Goal: Transaction & Acquisition: Download file/media

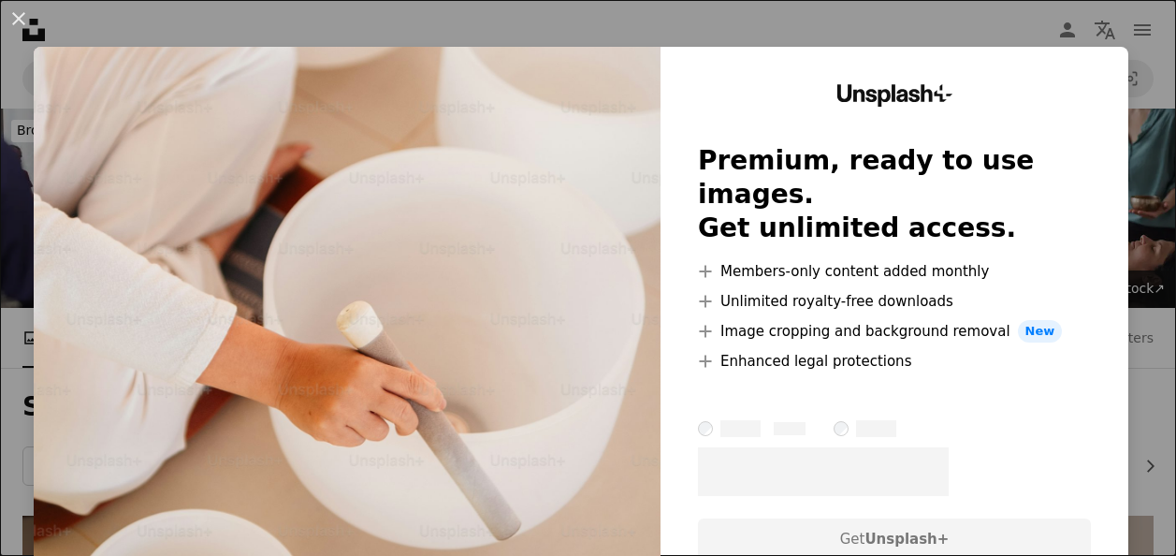
scroll to position [3530, 0]
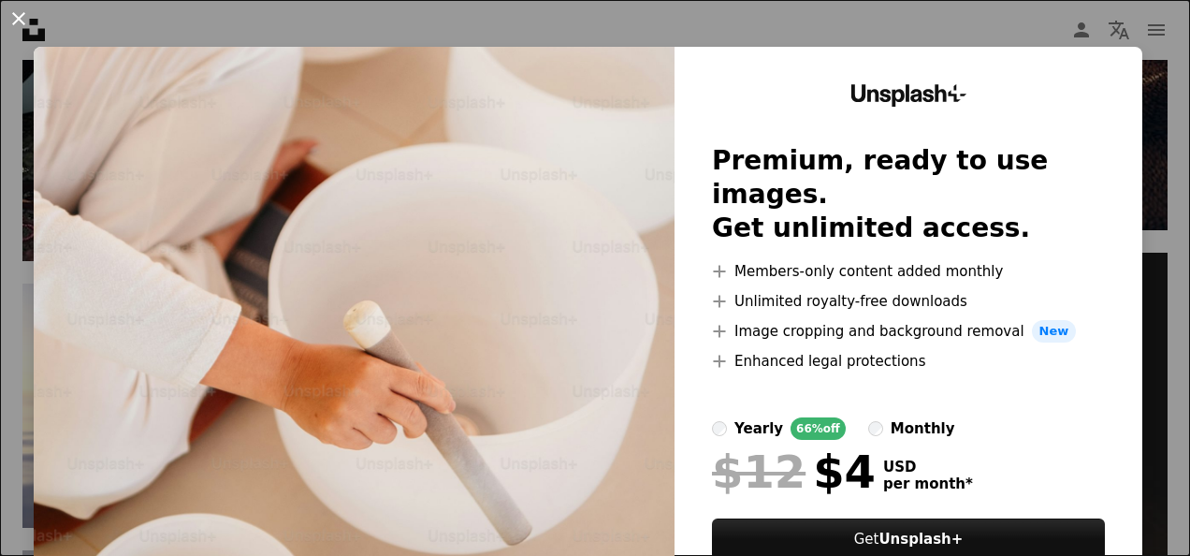
click at [21, 13] on button "An X shape" at bounding box center [18, 18] width 22 height 22
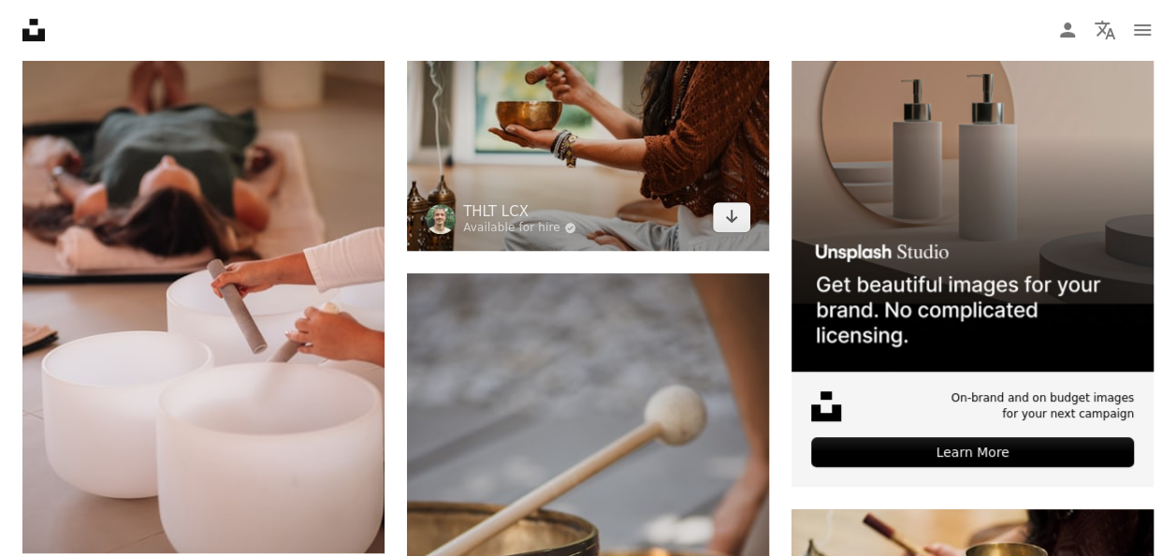
scroll to position [161, 0]
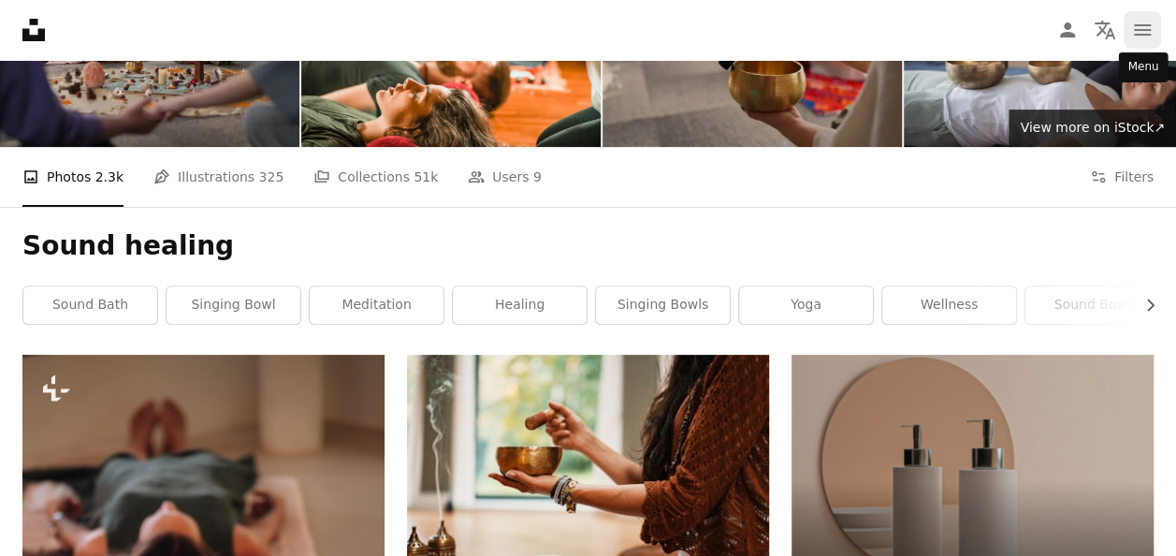
click at [1153, 31] on button "navigation menu" at bounding box center [1142, 29] width 37 height 37
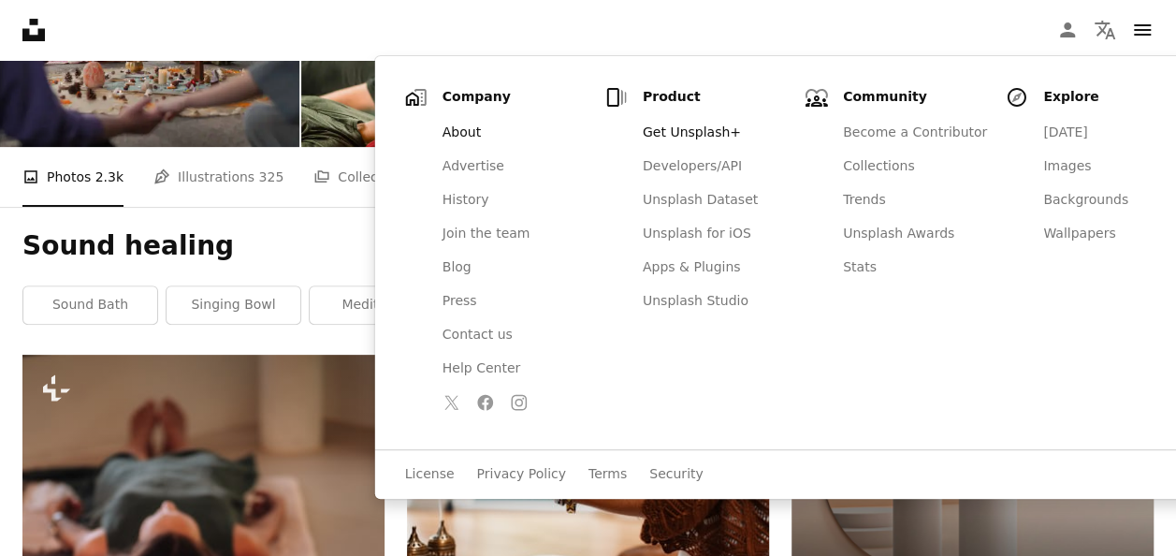
click at [457, 132] on link "About" at bounding box center [514, 133] width 167 height 34
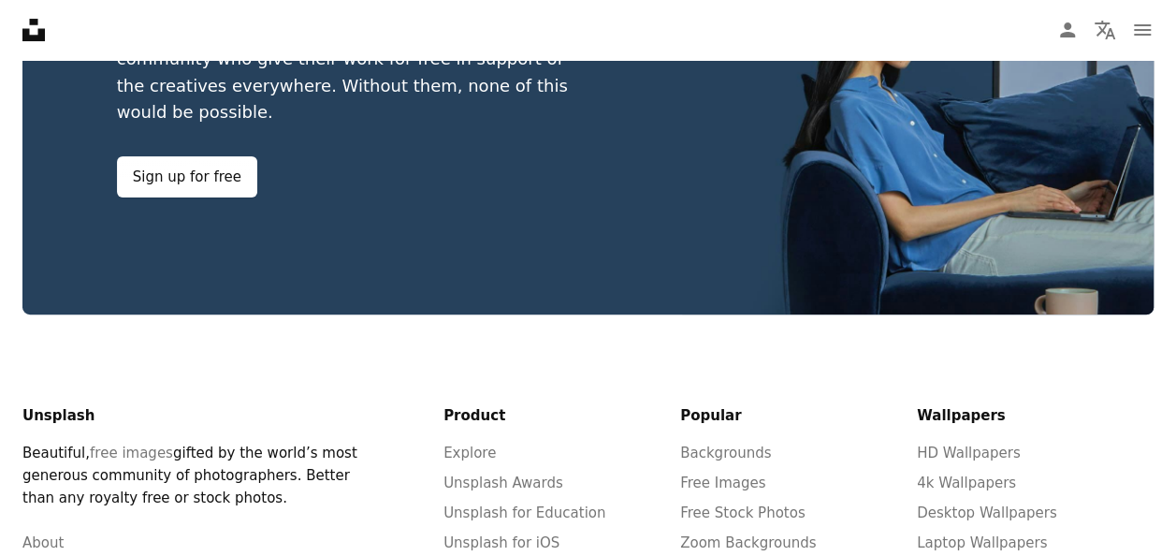
scroll to position [3994, 0]
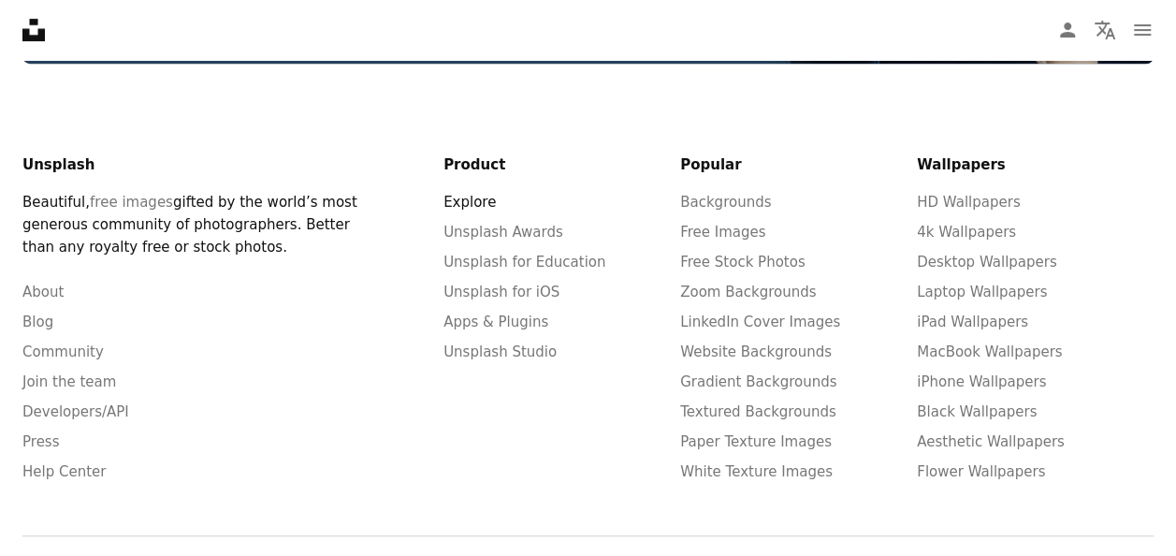
click at [477, 194] on link "Explore" at bounding box center [470, 202] width 52 height 17
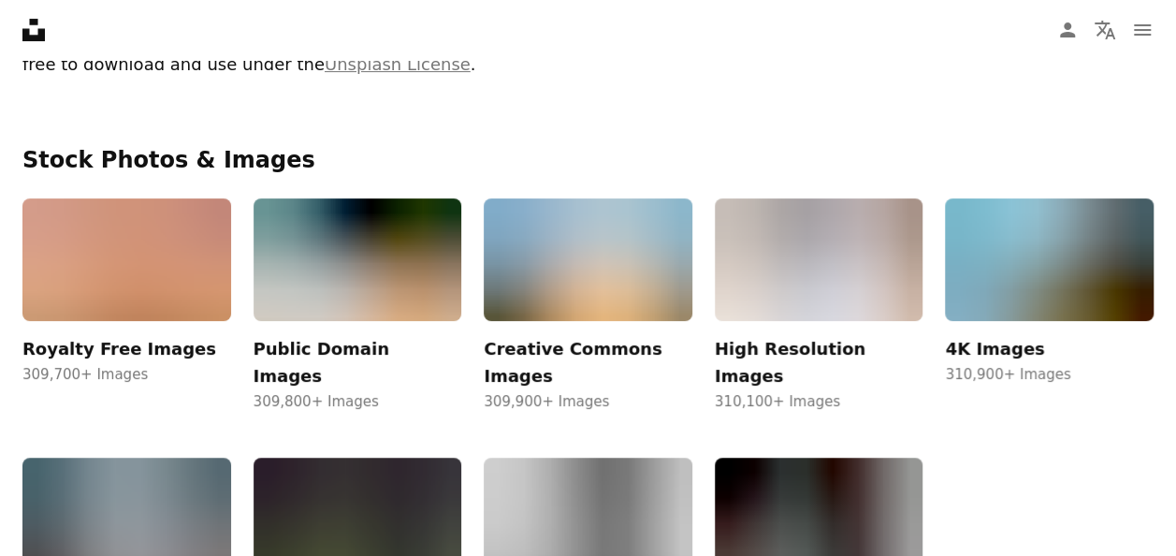
scroll to position [94, 0]
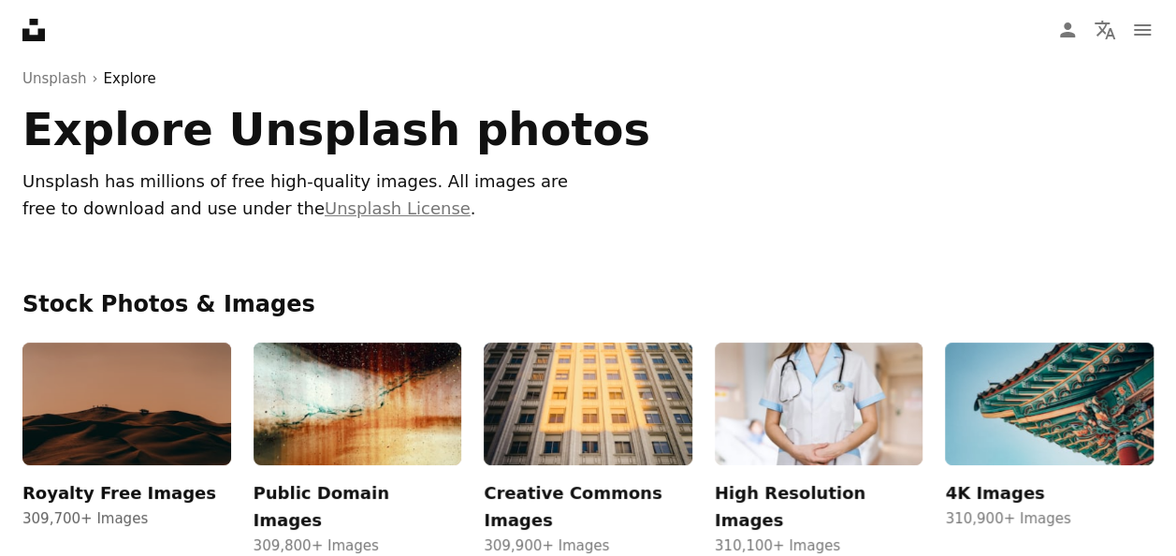
click at [118, 435] on img at bounding box center [126, 404] width 209 height 123
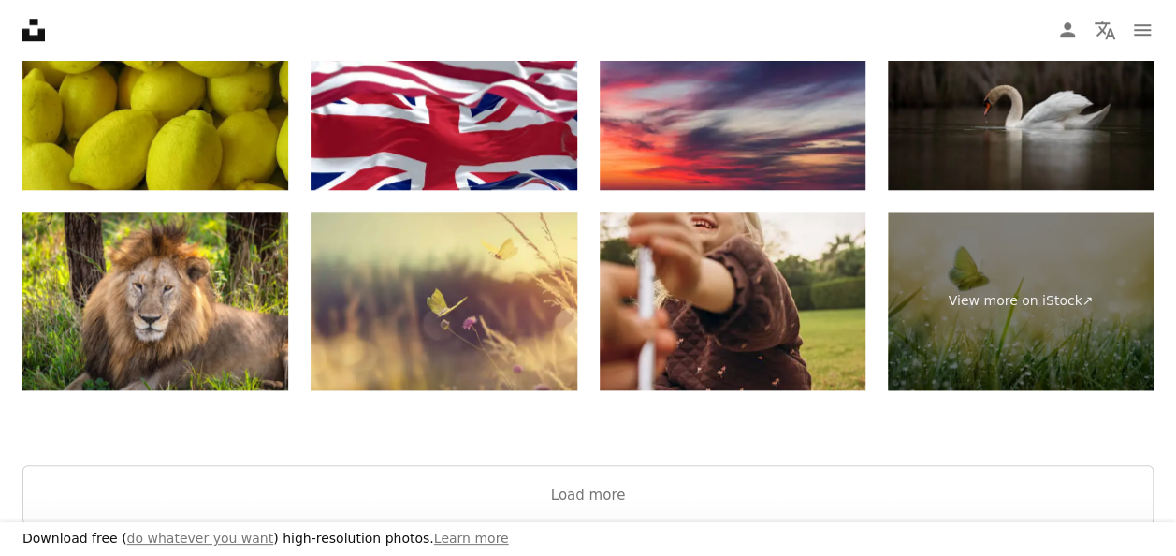
scroll to position [4679, 0]
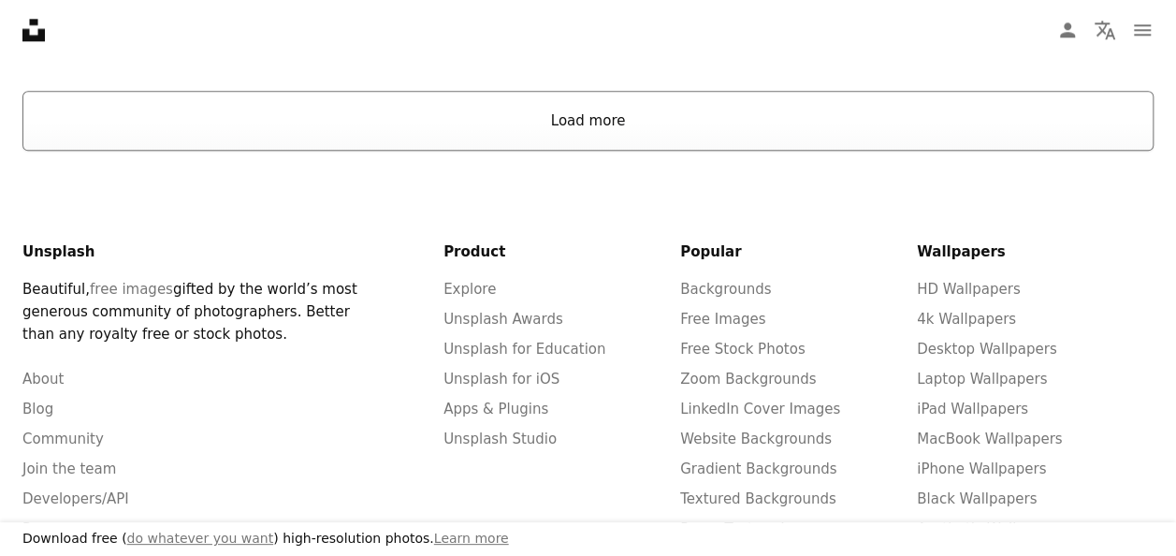
click at [633, 109] on button "Load more" at bounding box center [587, 121] width 1131 height 60
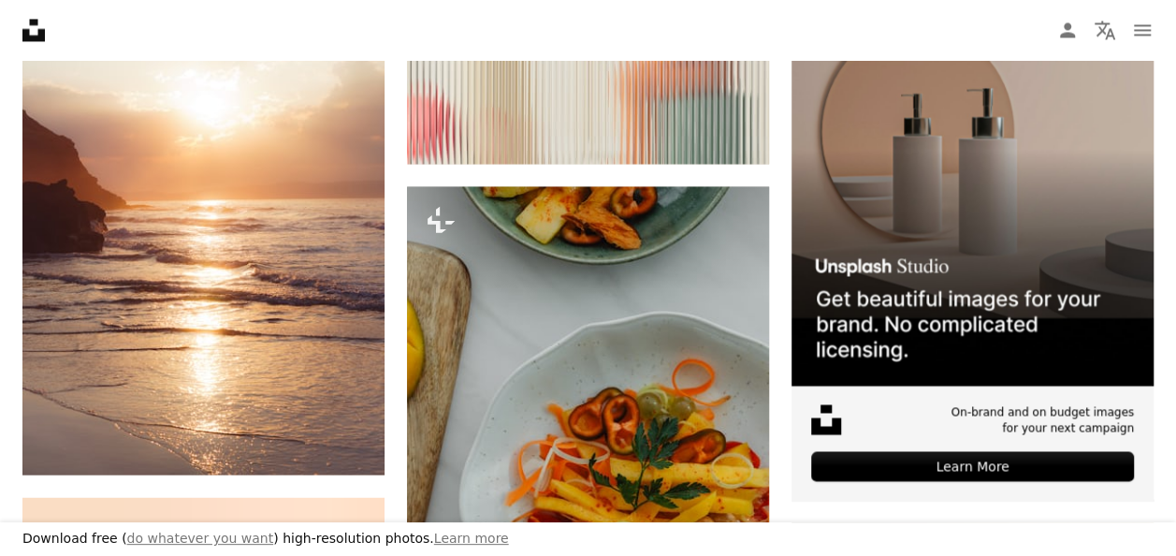
scroll to position [8584, 0]
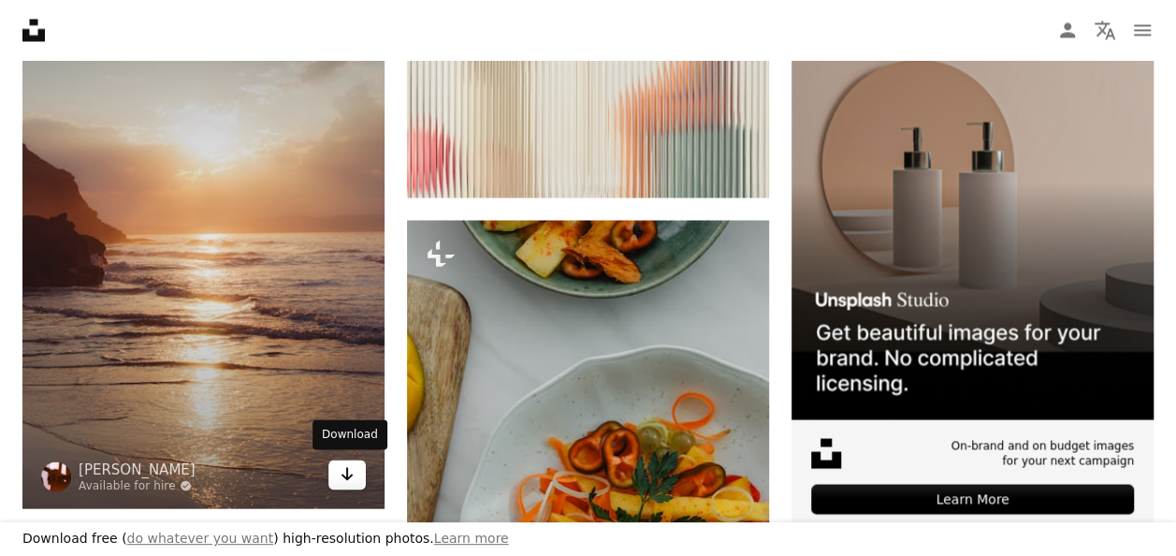
click at [342, 466] on icon "Arrow pointing down" at bounding box center [347, 473] width 15 height 22
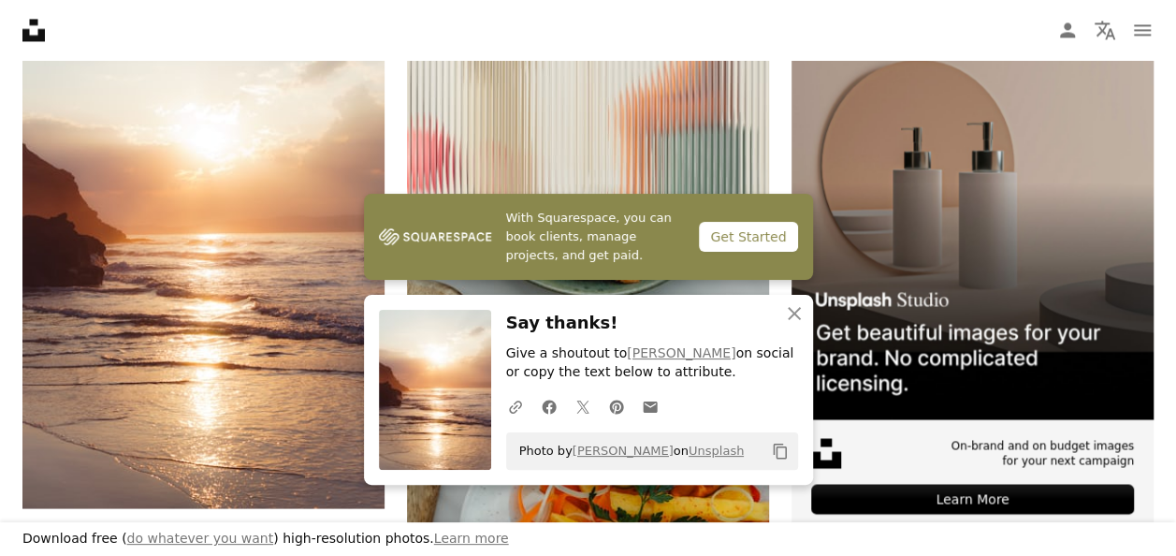
click at [555, 268] on link "With Squarespace, you can book clients, manage projects, and get paid. Get Star…" at bounding box center [588, 237] width 449 height 86
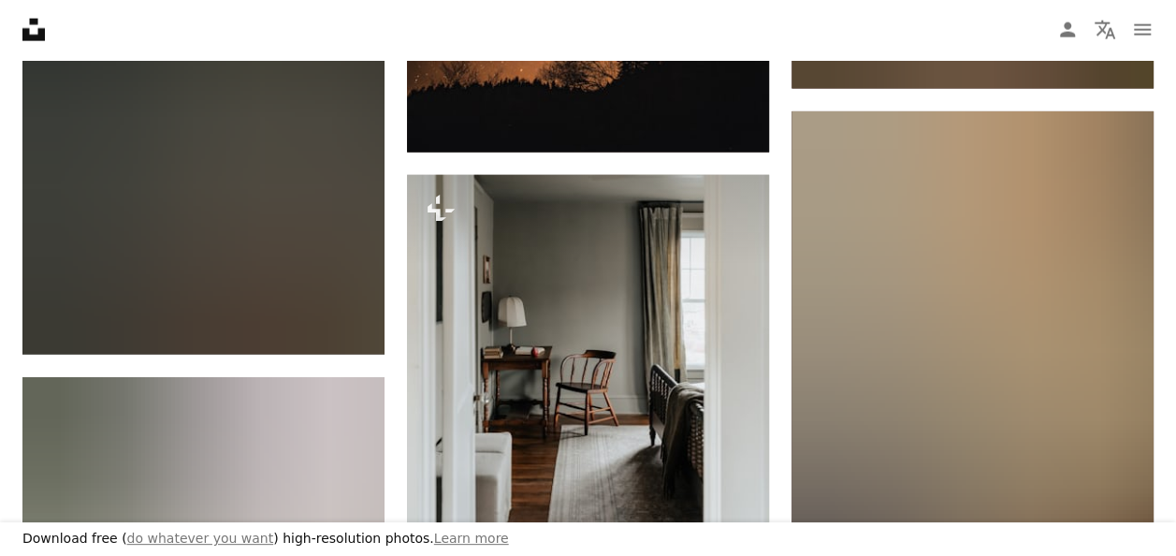
scroll to position [58933, 0]
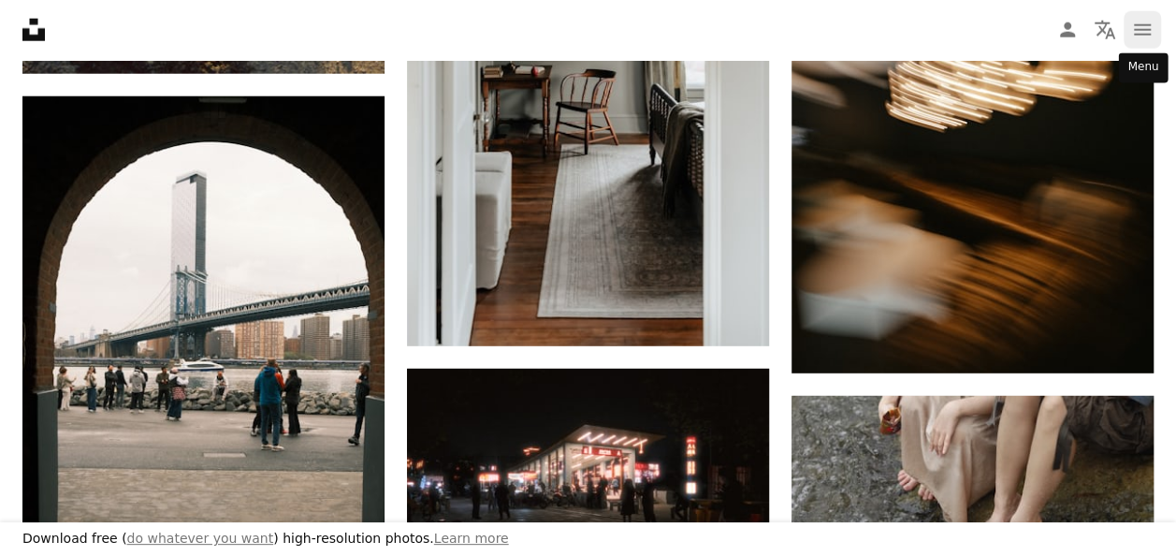
click at [1149, 22] on icon "navigation menu" at bounding box center [1142, 30] width 22 height 22
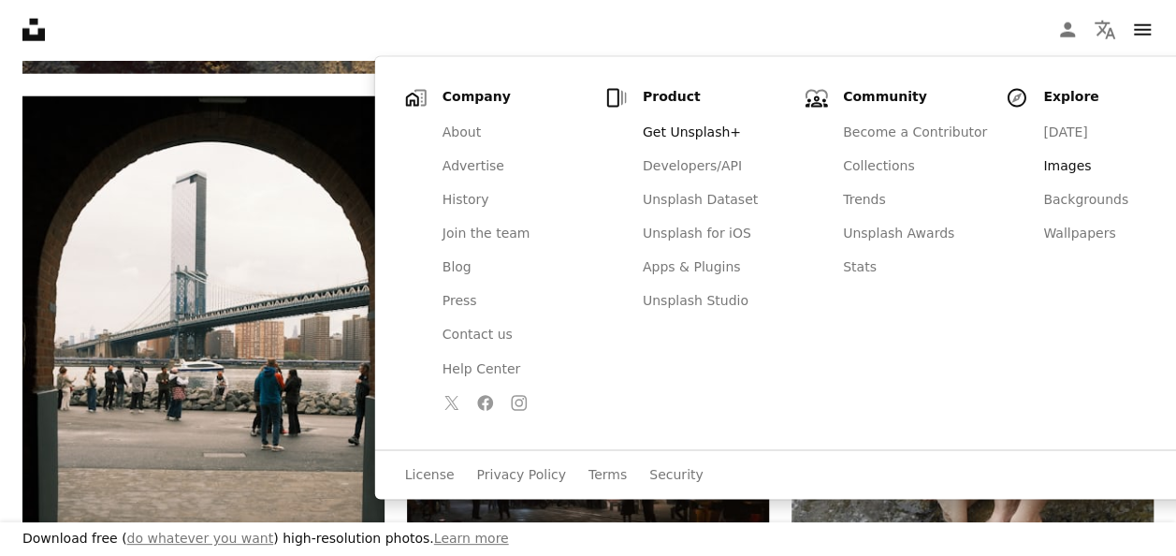
click at [1032, 164] on link "Images" at bounding box center [1115, 168] width 167 height 34
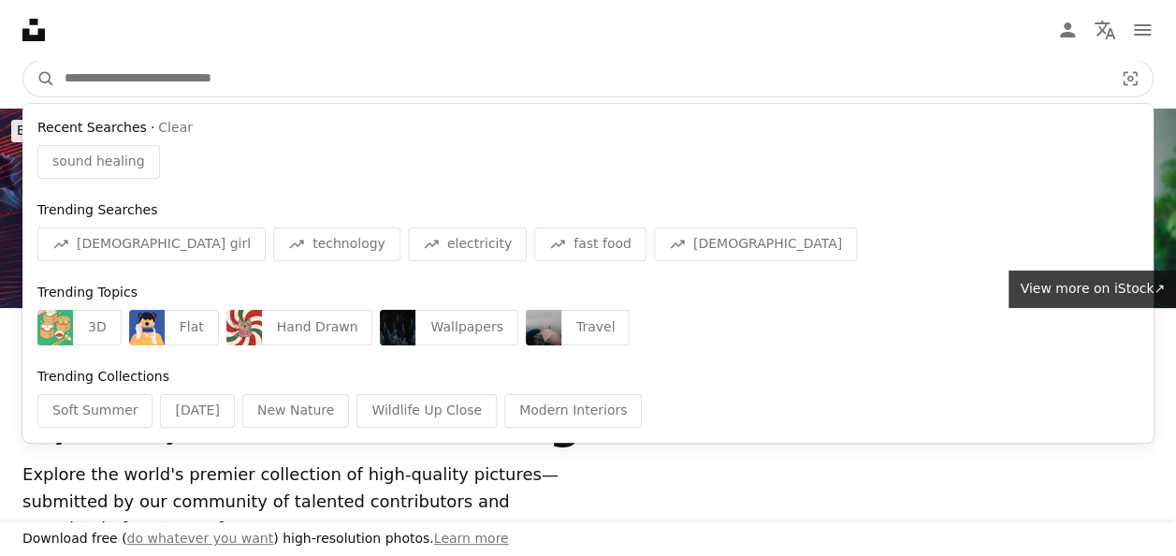
click at [180, 75] on input "Find visuals sitewide" at bounding box center [581, 79] width 1053 height 36
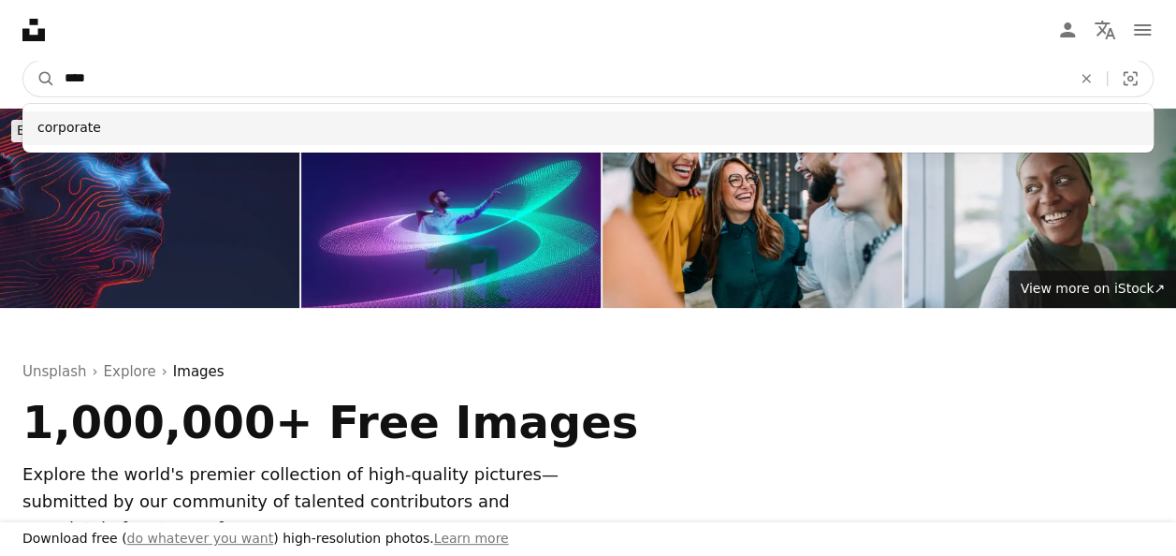
type input "****"
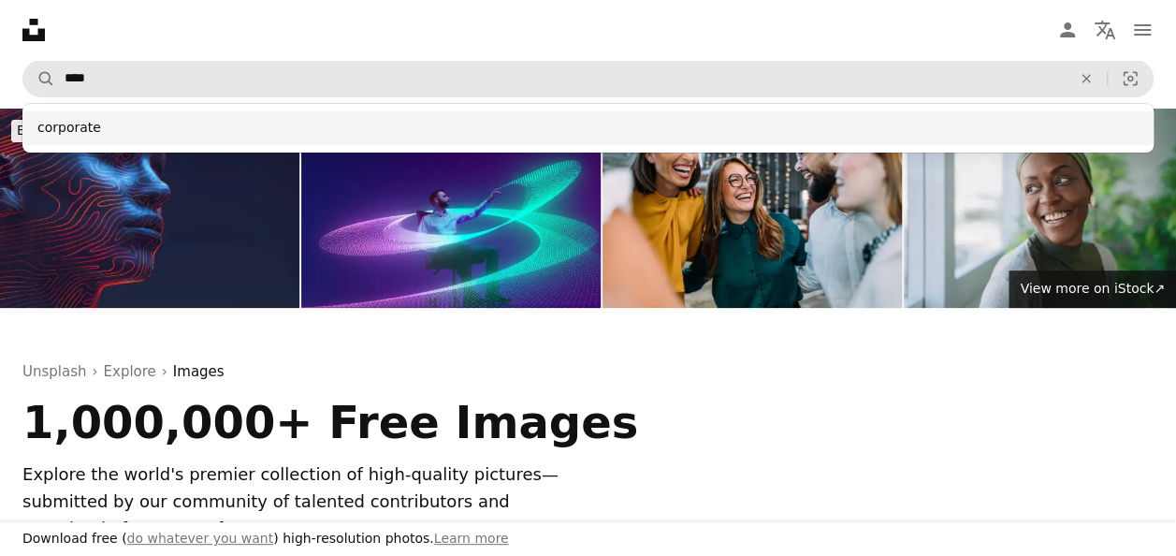
click at [155, 127] on div "corporate" at bounding box center [587, 128] width 1131 height 34
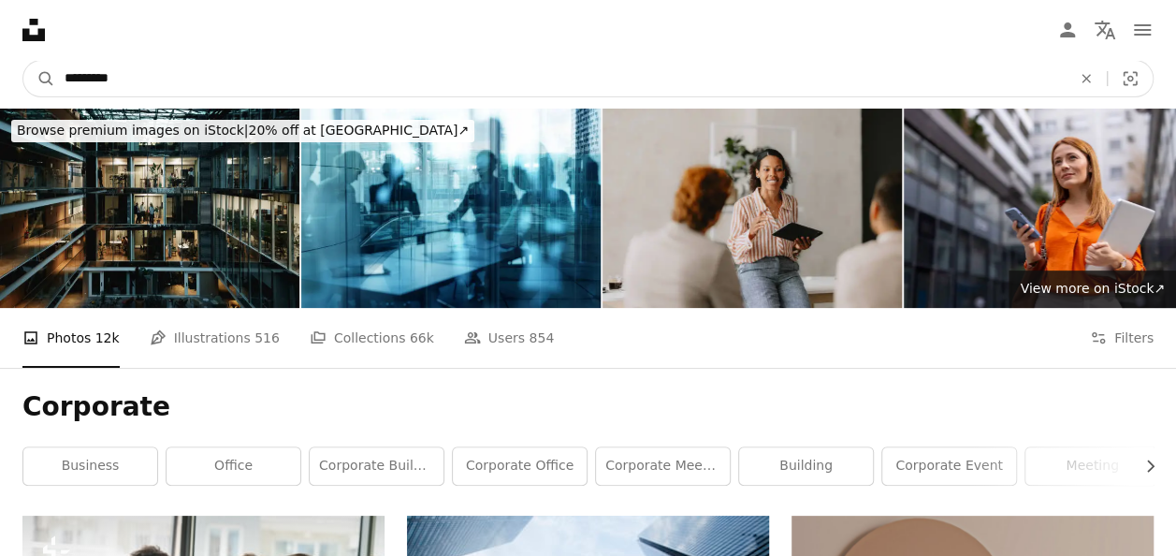
click at [198, 80] on input "*********" at bounding box center [560, 79] width 1011 height 36
type input "**********"
click button "A magnifying glass" at bounding box center [39, 79] width 32 height 36
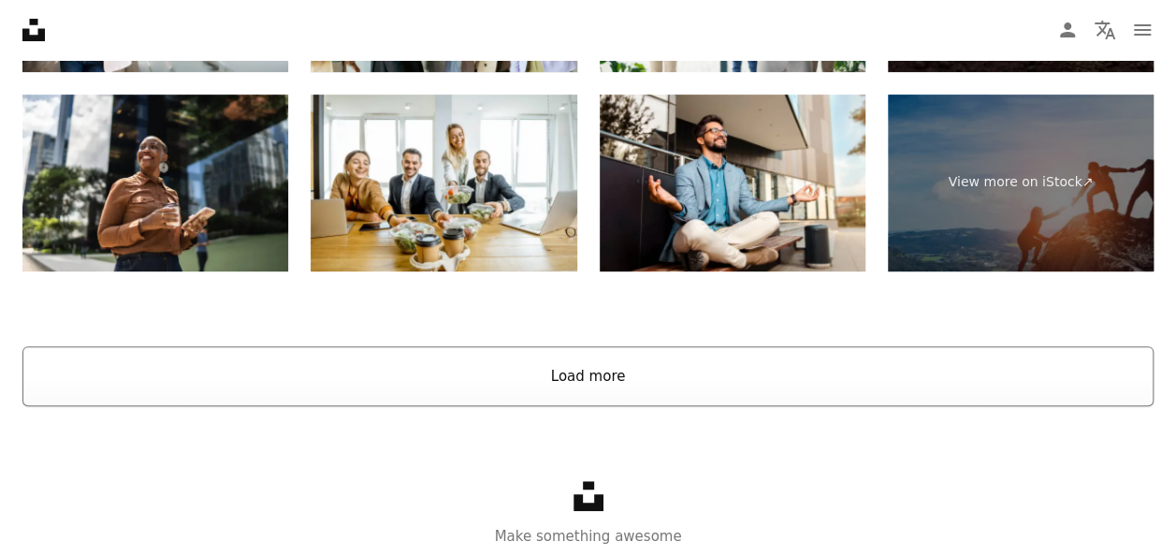
scroll to position [3727, 0]
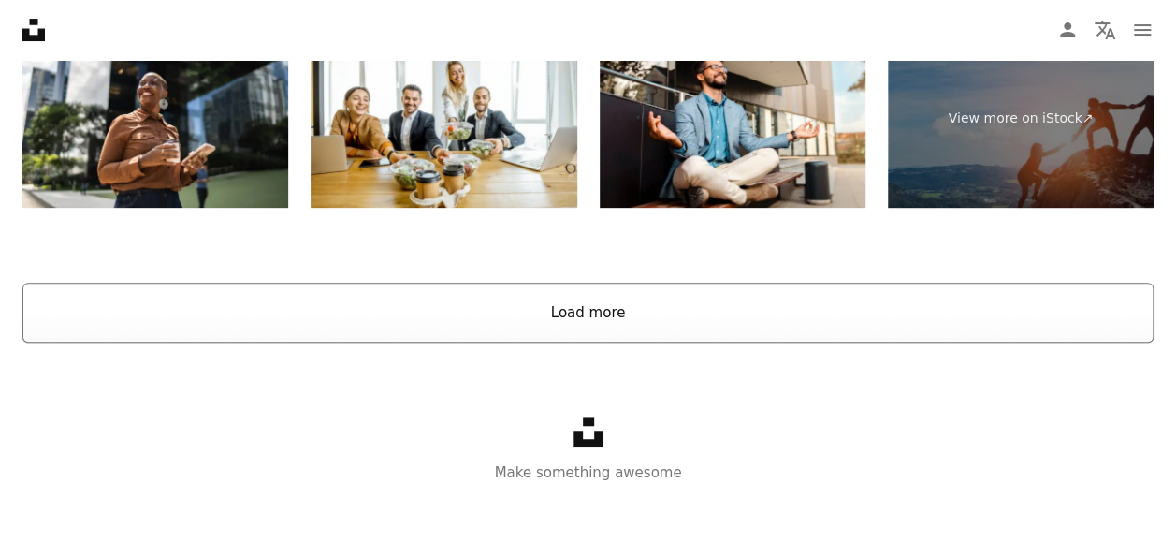
click at [633, 317] on button "Load more" at bounding box center [587, 313] width 1131 height 60
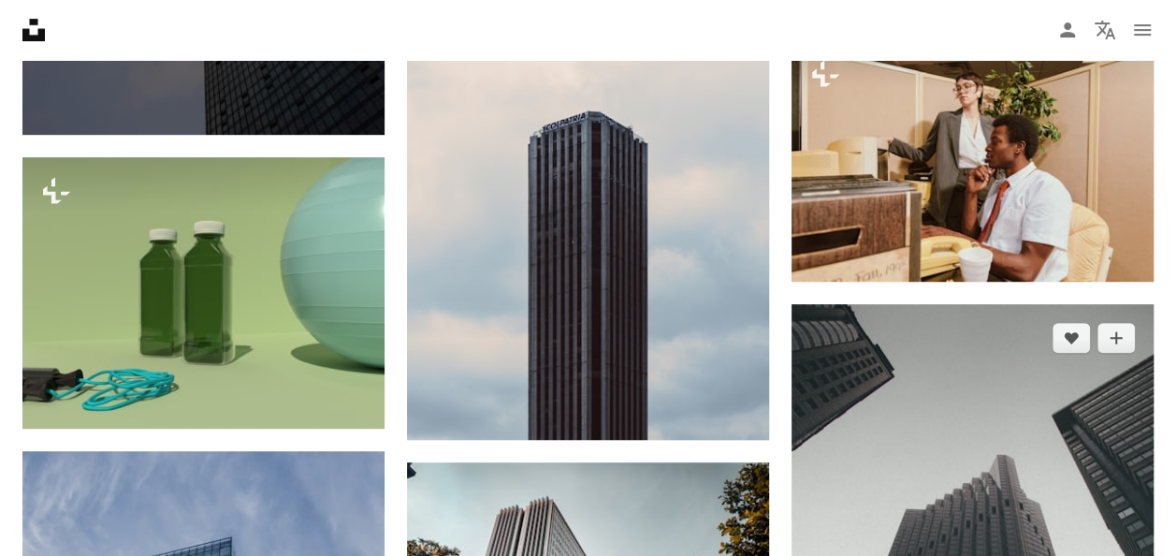
scroll to position [10906, 0]
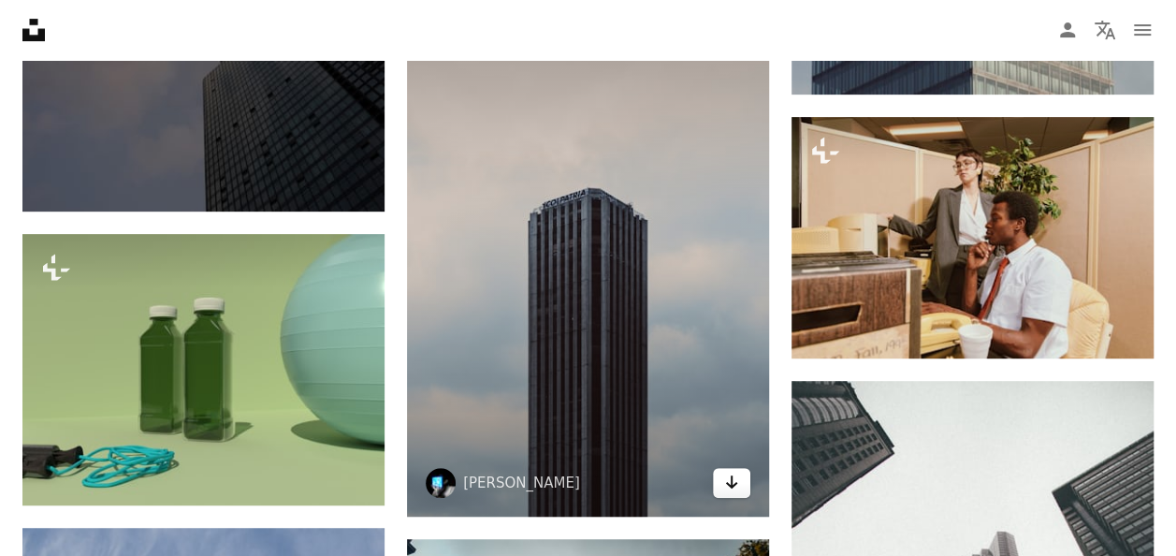
click at [735, 482] on icon "Arrow pointing down" at bounding box center [731, 482] width 15 height 22
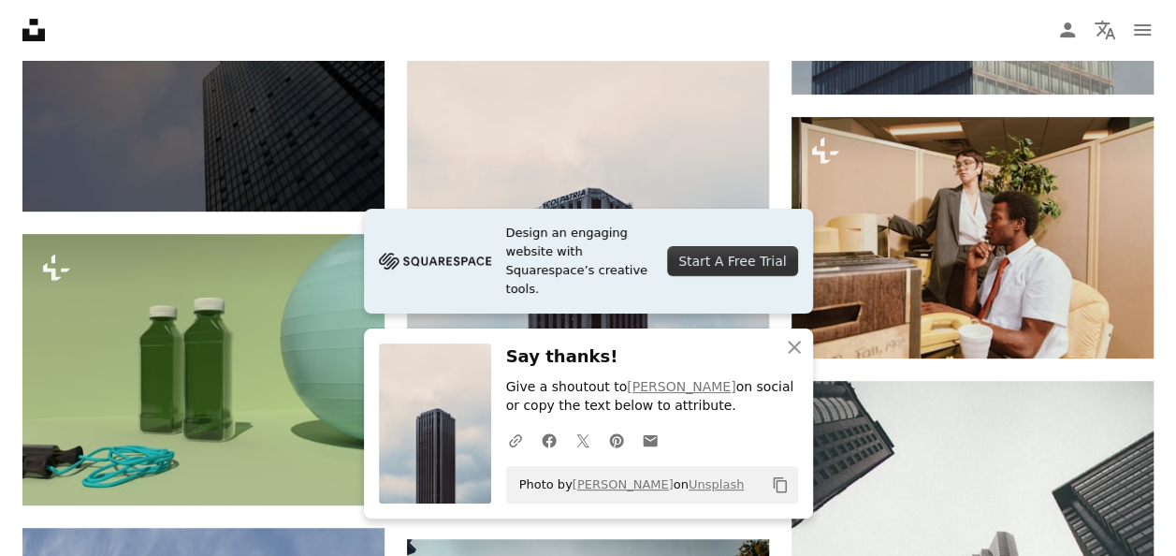
click at [471, 326] on div "Design an engaging website with Squarespace’s creative tools. Start A Free Tria…" at bounding box center [588, 364] width 449 height 310
click at [781, 480] on icon "Copy to clipboard" at bounding box center [779, 485] width 13 height 16
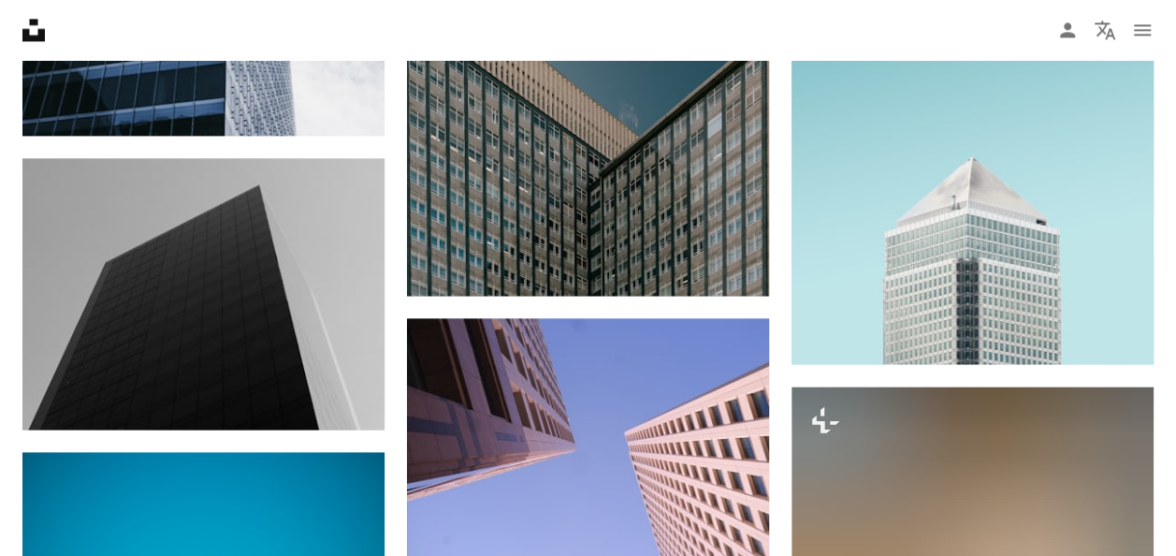
scroll to position [12123, 0]
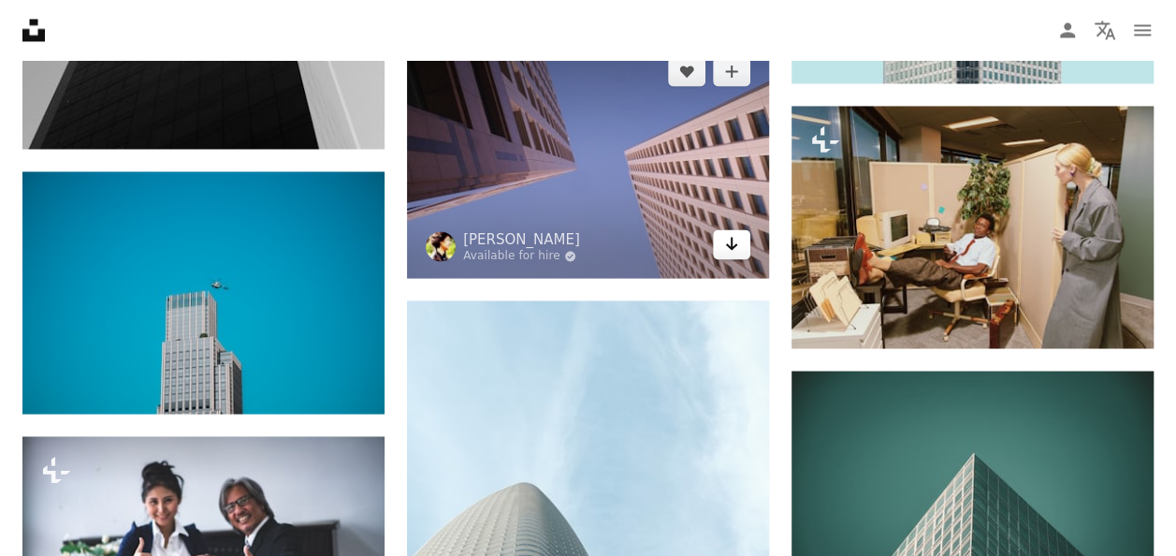
click at [726, 249] on icon "Arrow pointing down" at bounding box center [731, 243] width 15 height 22
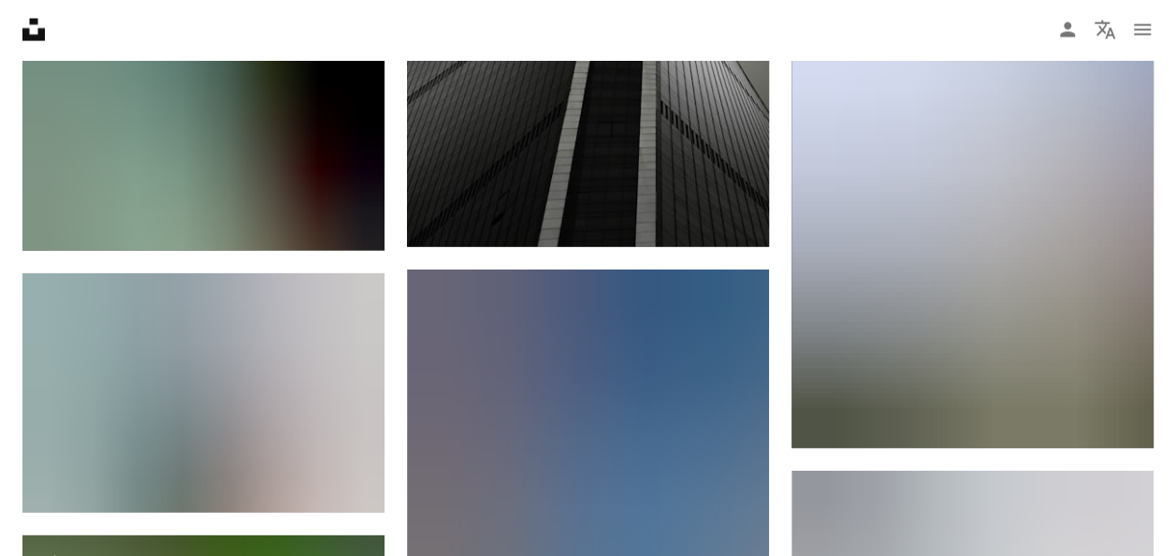
scroll to position [5291, 0]
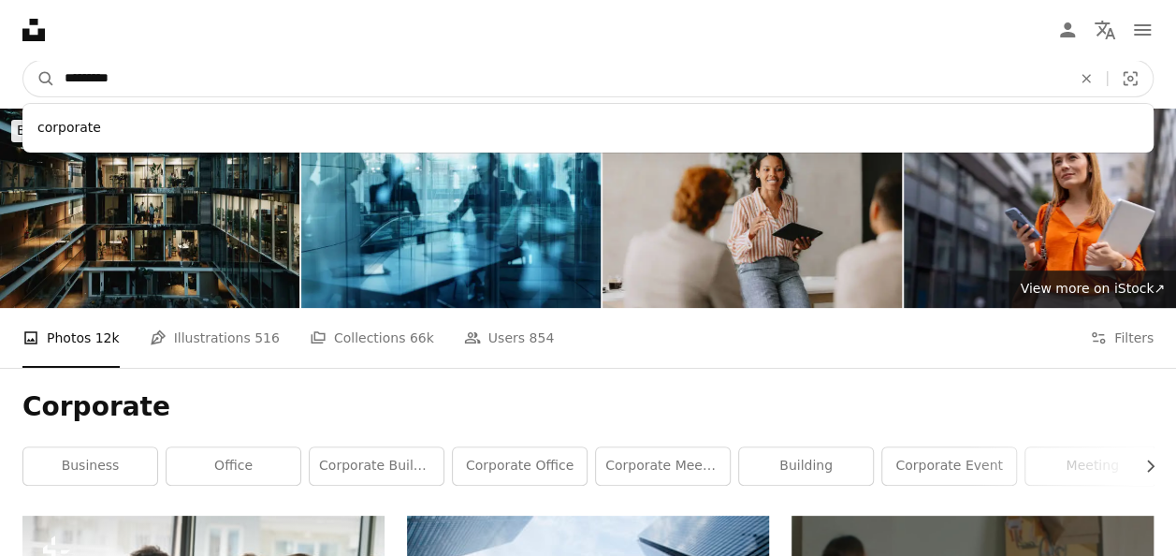
drag, startPoint x: 223, startPoint y: 77, endPoint x: -4, endPoint y: 126, distance: 231.8
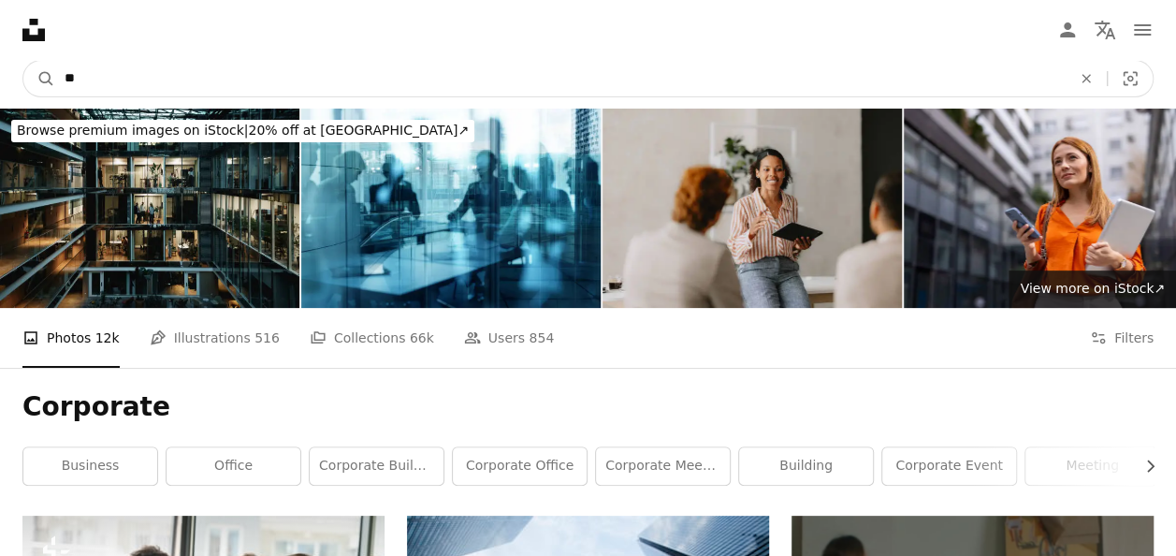
type input "*"
type input "**********"
click button "A magnifying glass" at bounding box center [39, 79] width 32 height 36
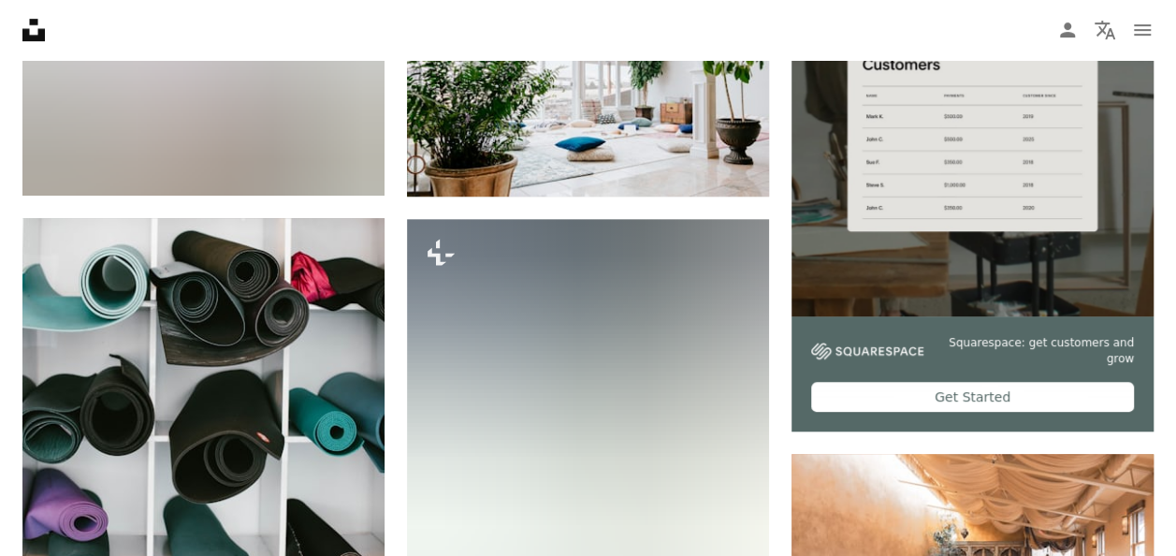
scroll to position [281, 0]
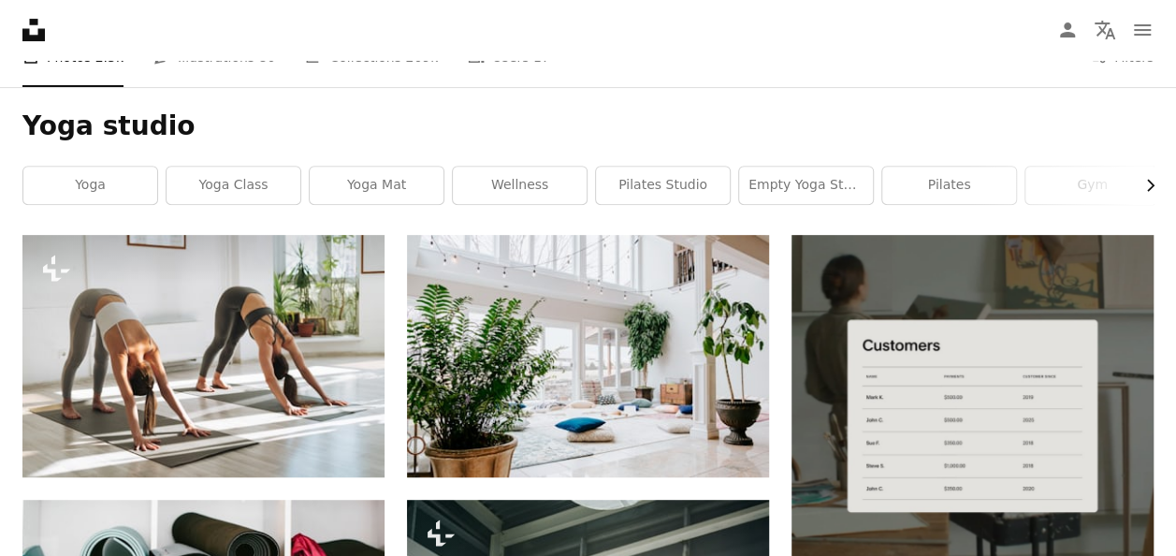
click at [1149, 177] on icon "Chevron right" at bounding box center [1150, 185] width 19 height 19
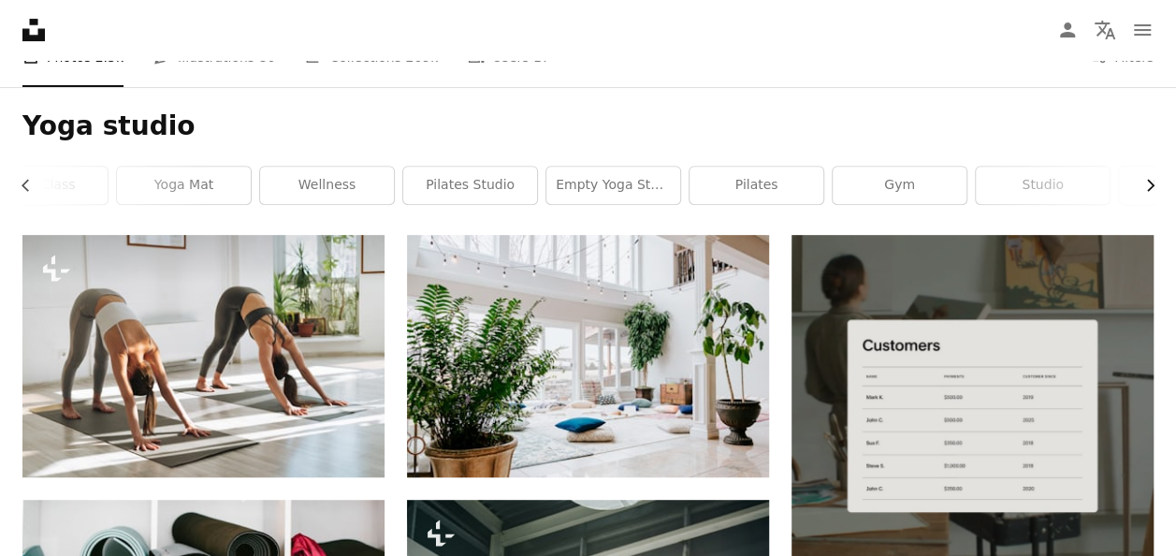
scroll to position [0, 281]
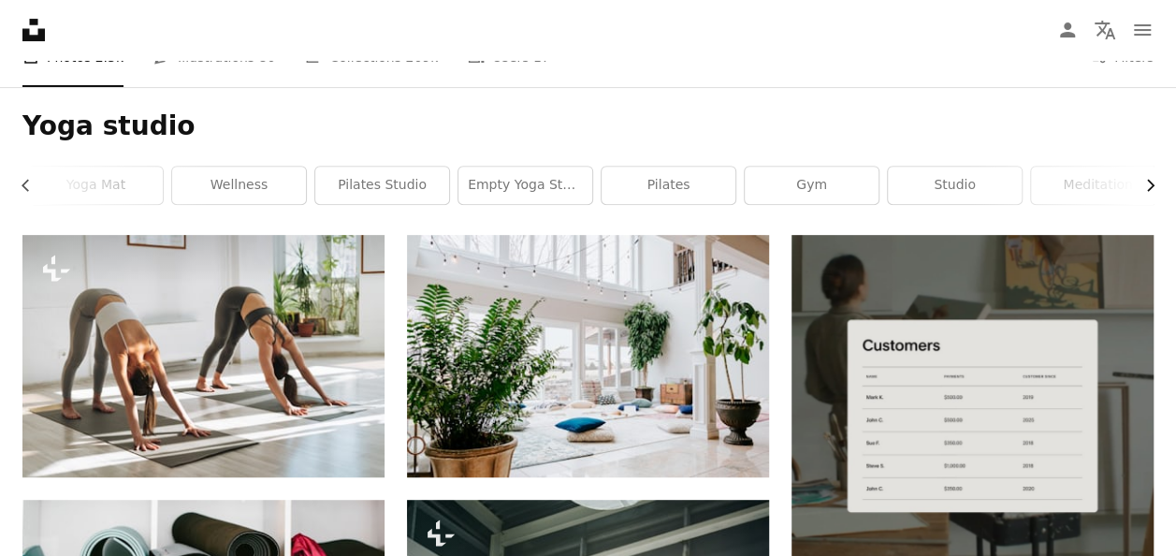
click at [1149, 177] on icon "Chevron right" at bounding box center [1150, 185] width 19 height 19
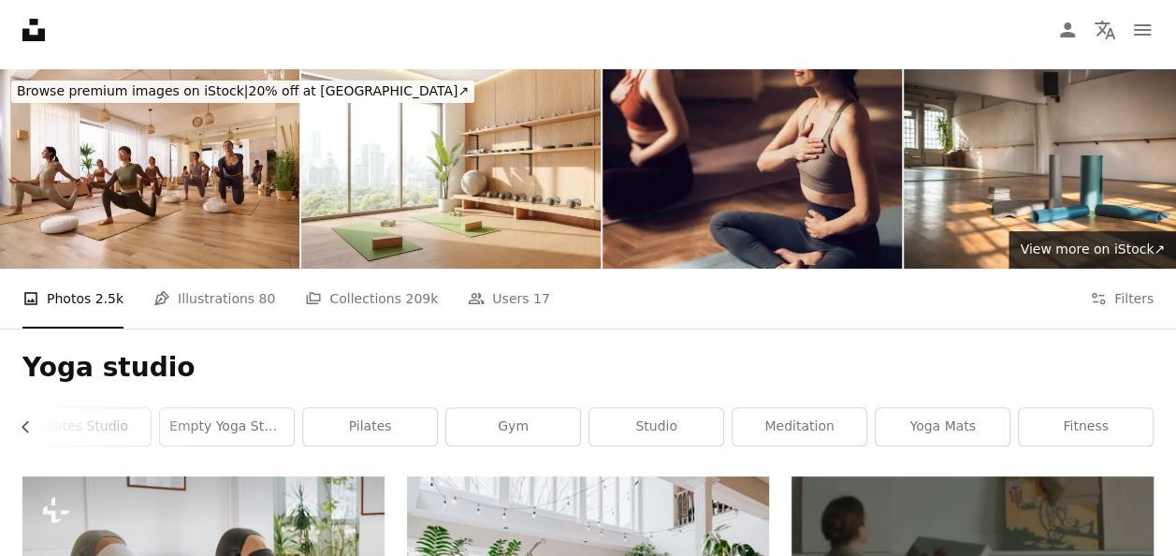
scroll to position [0, 0]
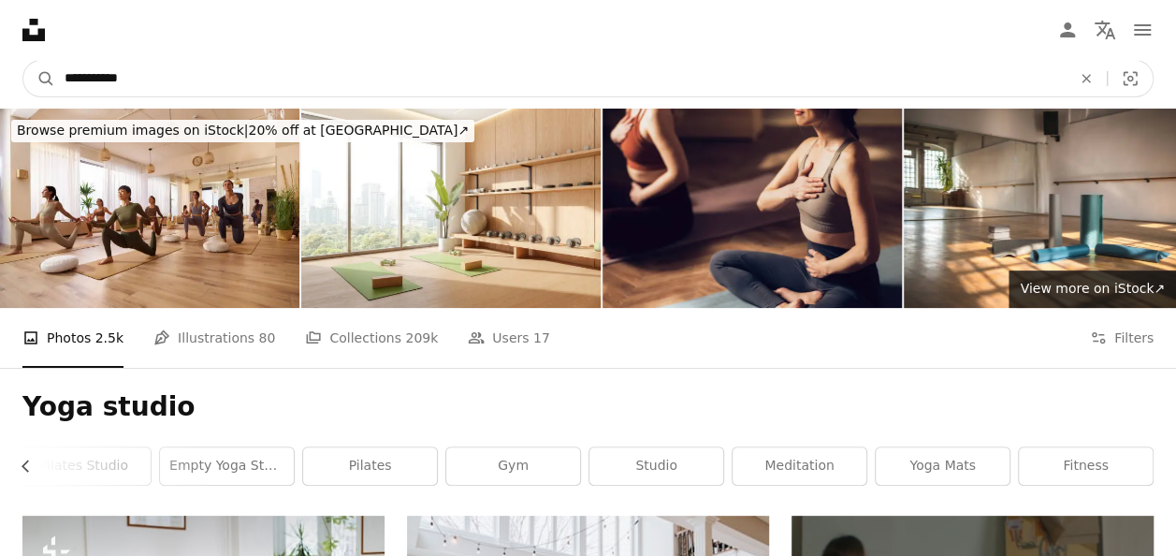
click at [190, 77] on input "**********" at bounding box center [560, 79] width 1011 height 36
type input "**********"
click button "A magnifying glass" at bounding box center [39, 79] width 32 height 36
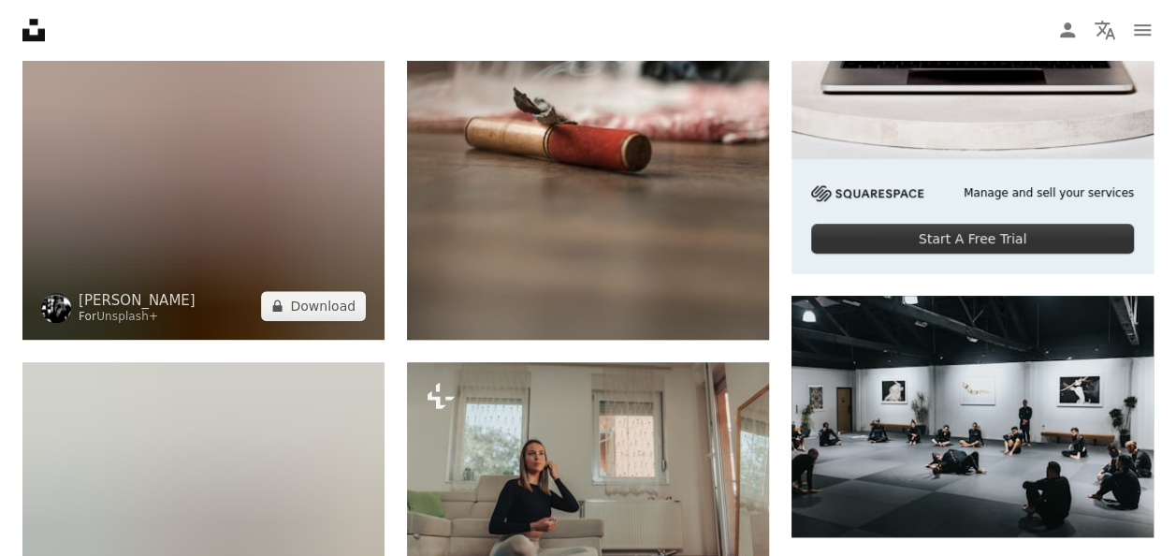
scroll to position [749, 0]
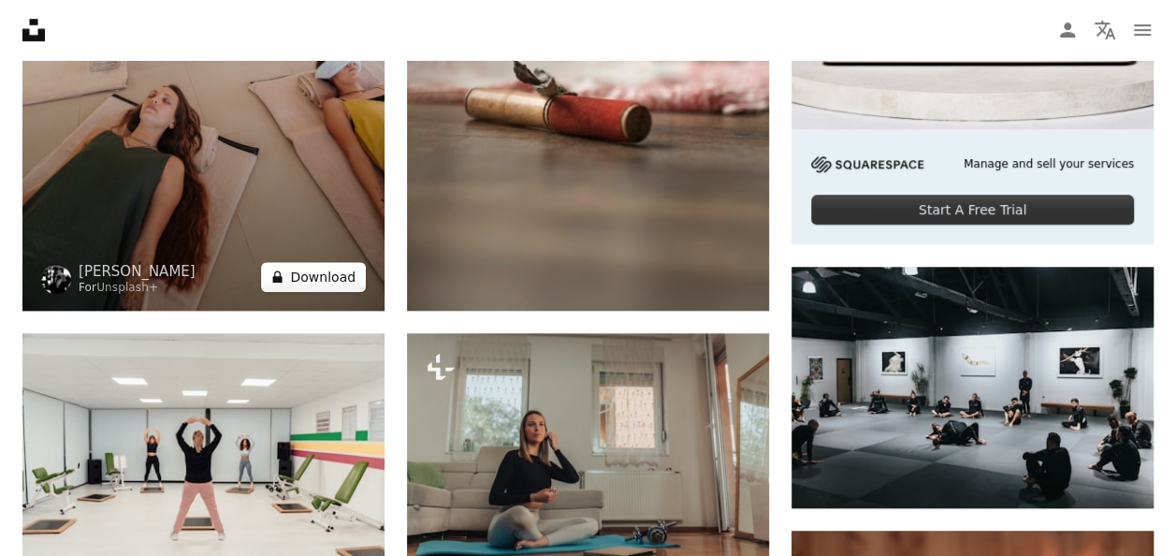
click at [339, 262] on button "A lock Download" at bounding box center [313, 277] width 105 height 30
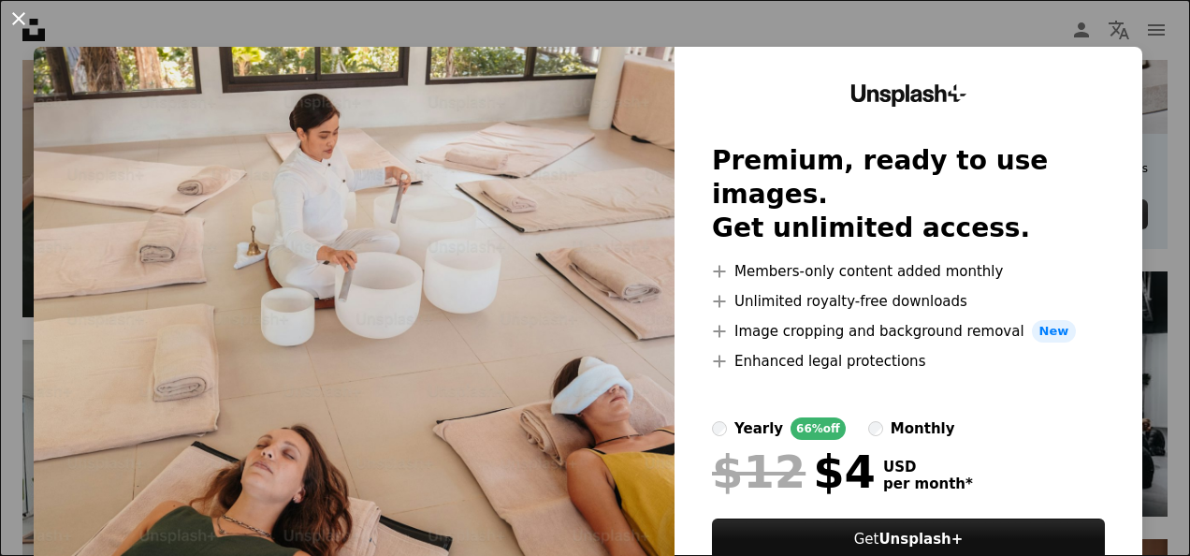
click at [22, 11] on button "An X shape" at bounding box center [18, 18] width 22 height 22
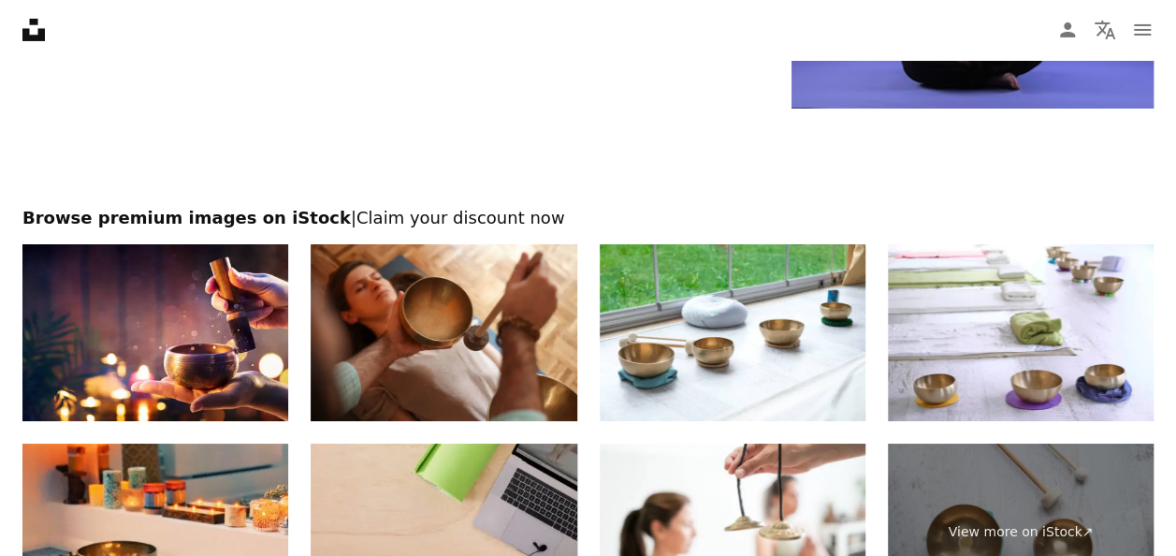
scroll to position [3556, 0]
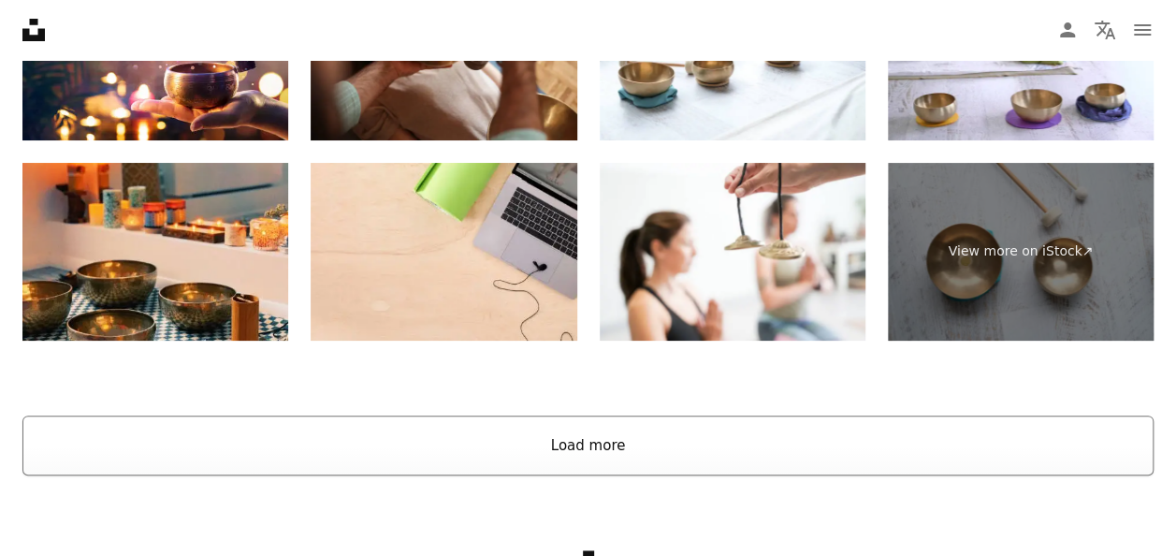
click at [590, 432] on button "Load more" at bounding box center [587, 446] width 1131 height 60
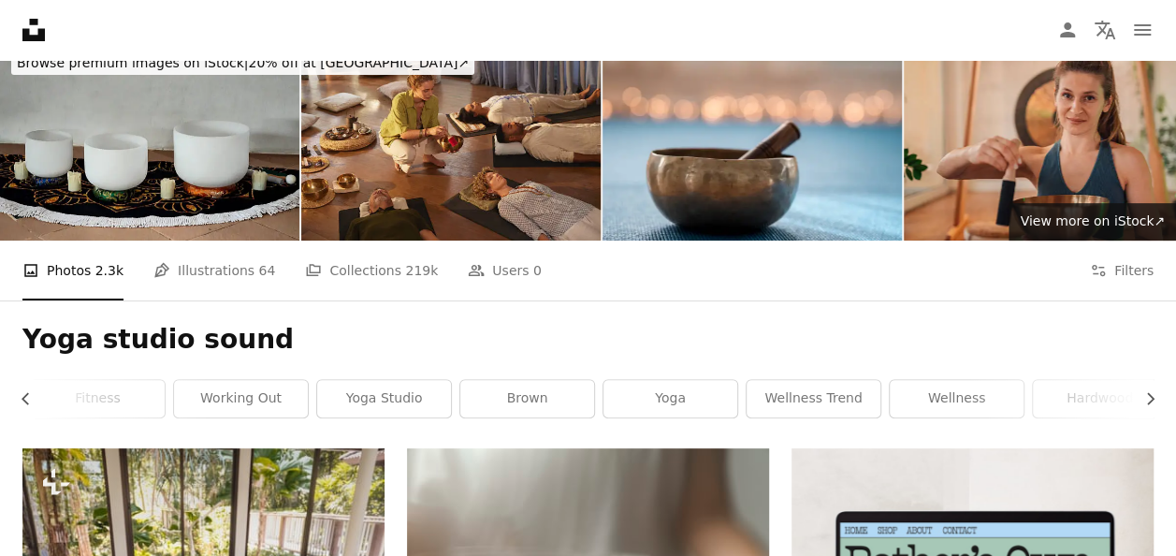
scroll to position [0, 0]
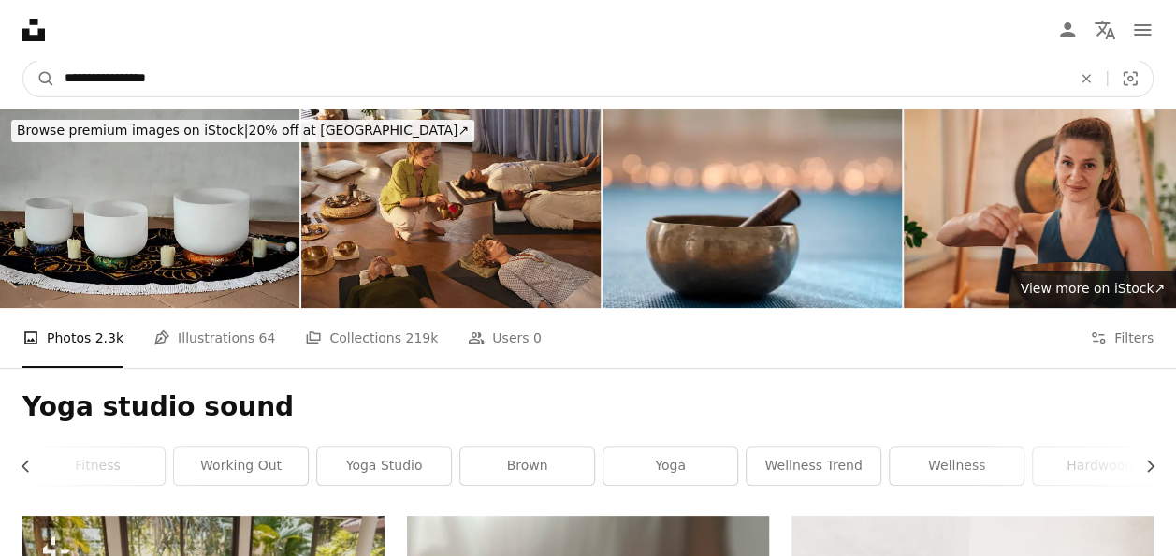
drag, startPoint x: 195, startPoint y: 77, endPoint x: -4, endPoint y: 71, distance: 198.5
type input "**********"
click at [23, 61] on button "A magnifying glass" at bounding box center [39, 79] width 32 height 36
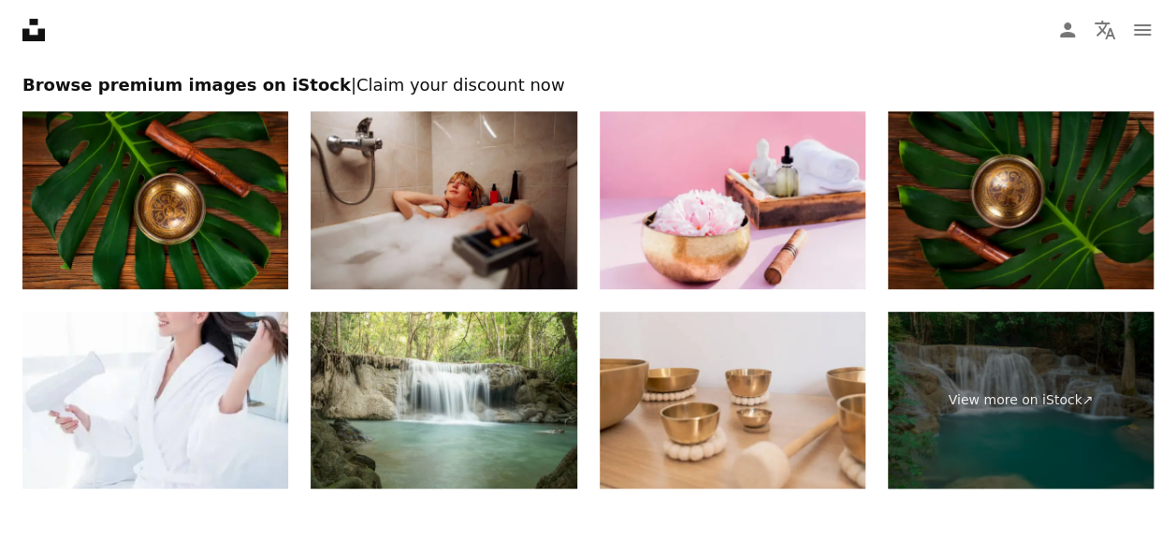
scroll to position [4086, 0]
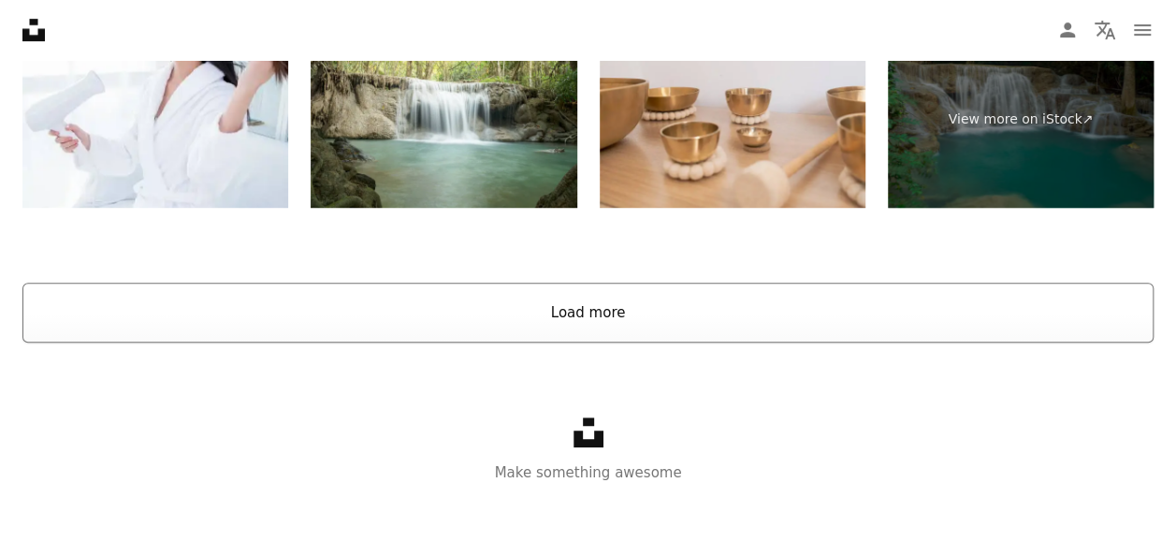
click at [591, 325] on button "Load more" at bounding box center [587, 313] width 1131 height 60
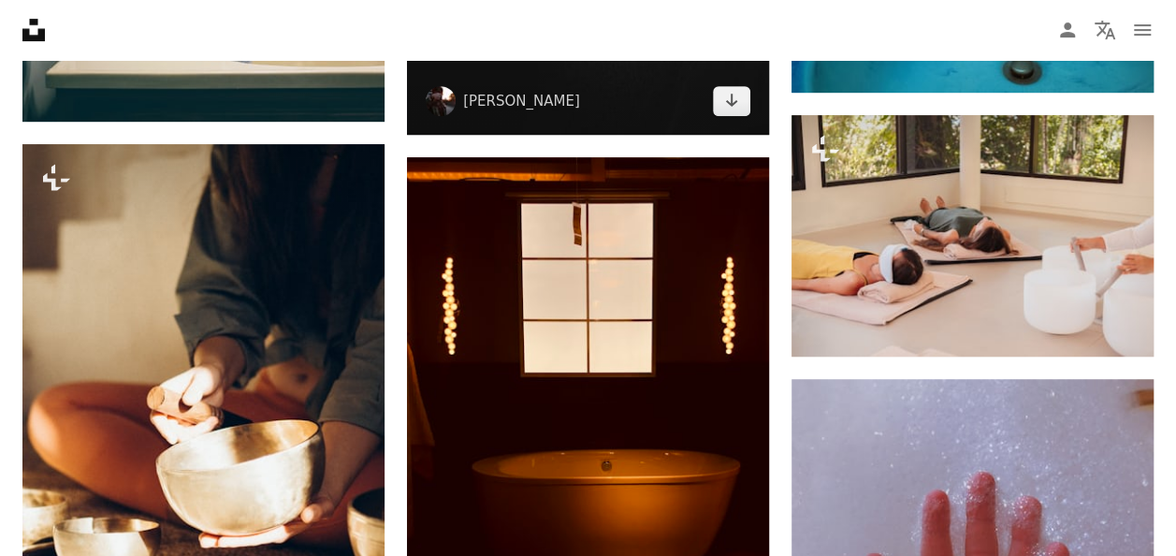
scroll to position [4060, 0]
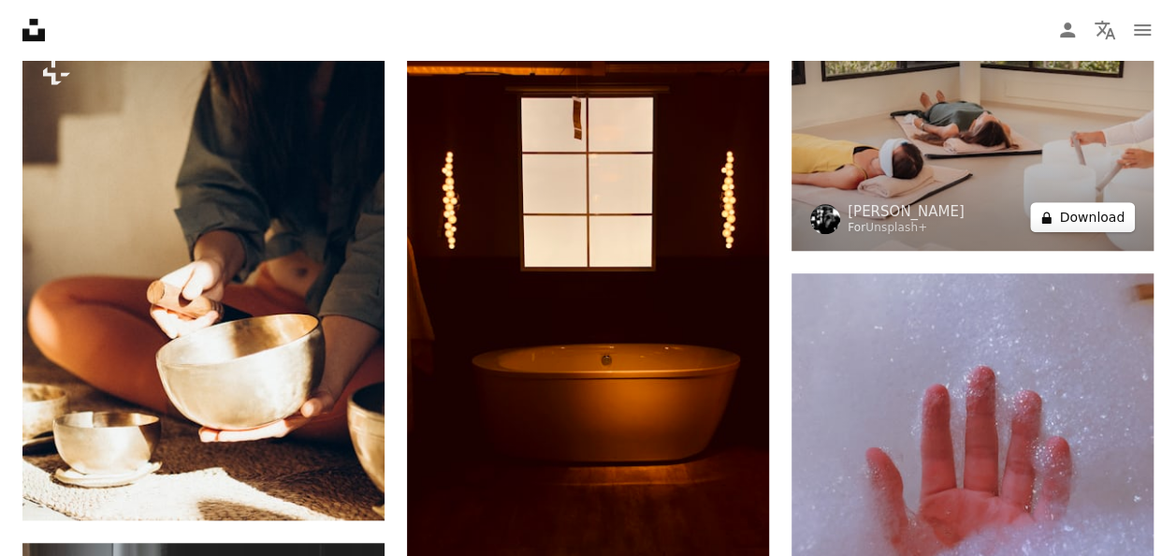
click at [1090, 212] on button "A lock Download" at bounding box center [1082, 217] width 105 height 30
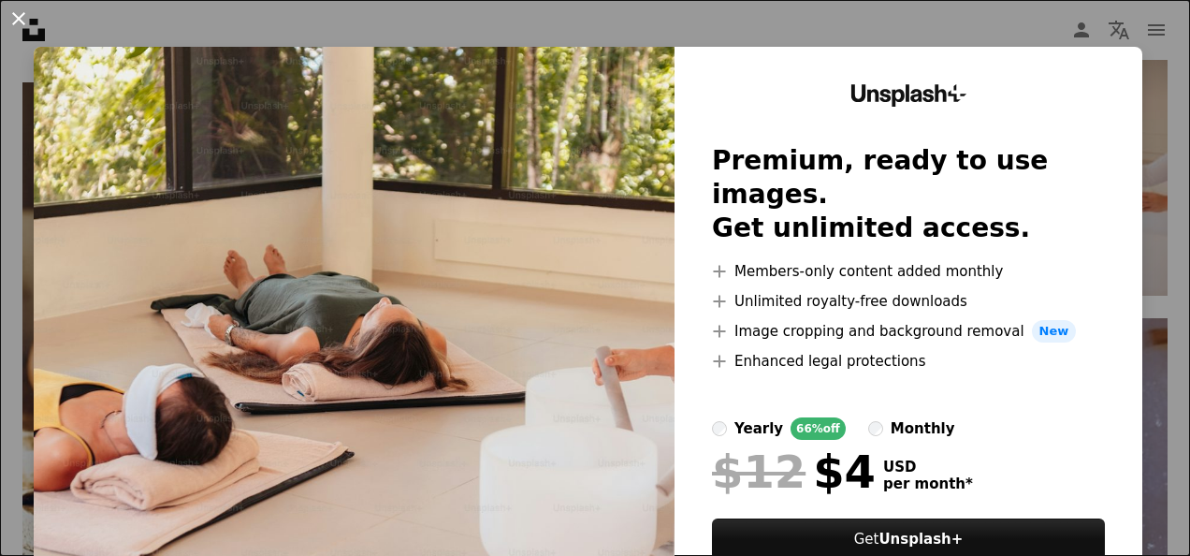
click at [30, 20] on button "An X shape" at bounding box center [18, 18] width 22 height 22
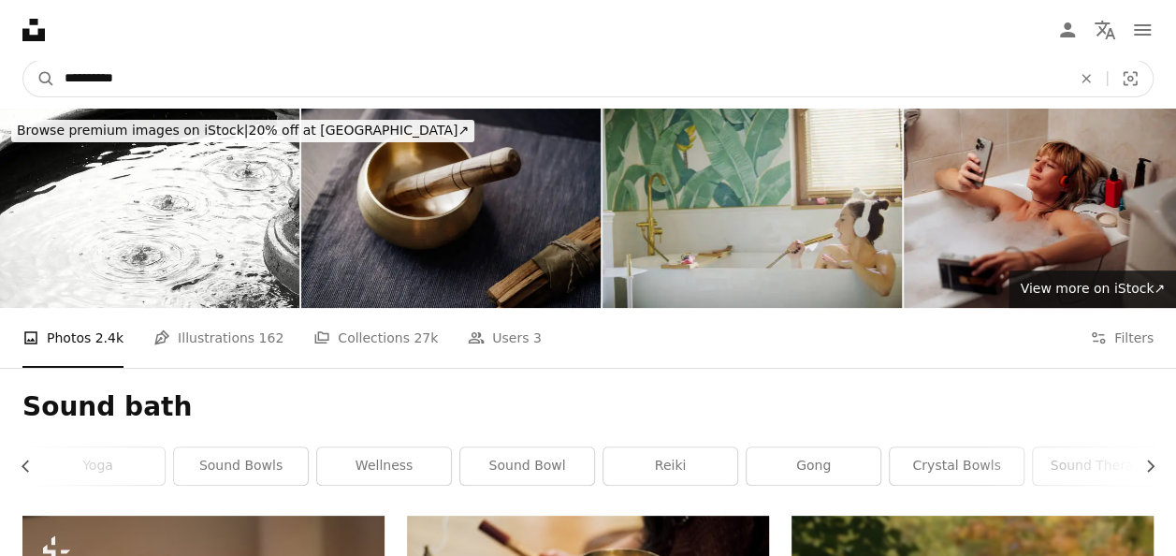
drag, startPoint x: 166, startPoint y: 80, endPoint x: -4, endPoint y: 85, distance: 169.5
type input "**********"
click at [23, 61] on button "A magnifying glass" at bounding box center [39, 79] width 32 height 36
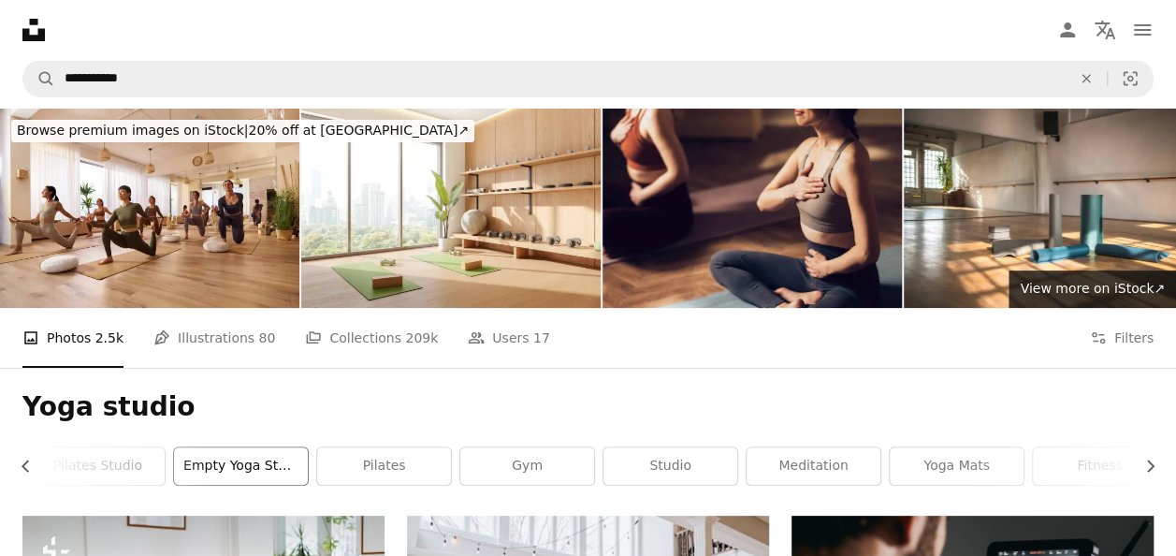
click at [283, 450] on link "empty yoga studio" at bounding box center [241, 465] width 134 height 37
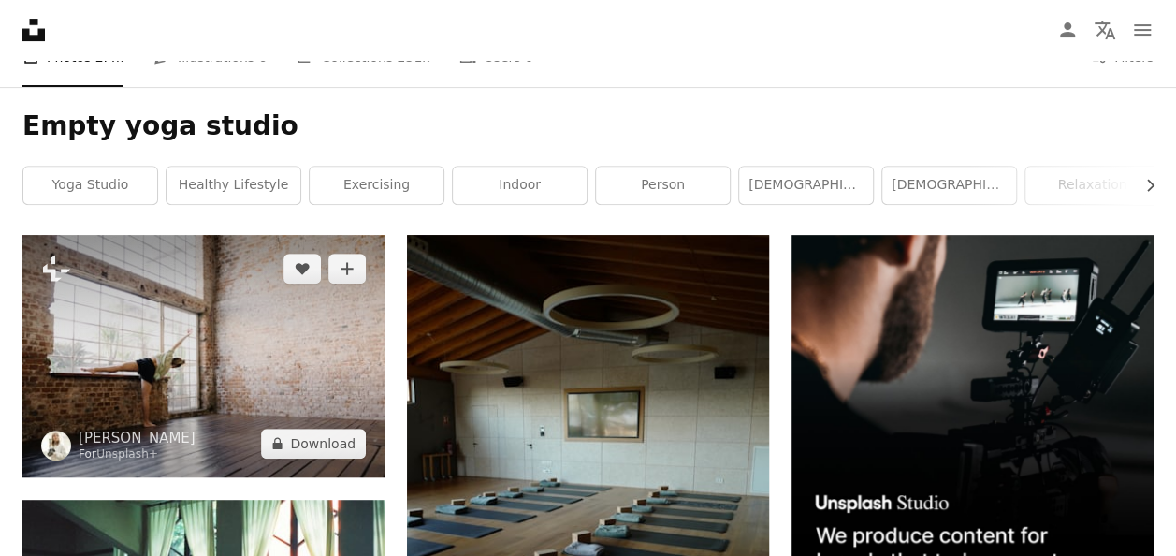
scroll to position [187, 0]
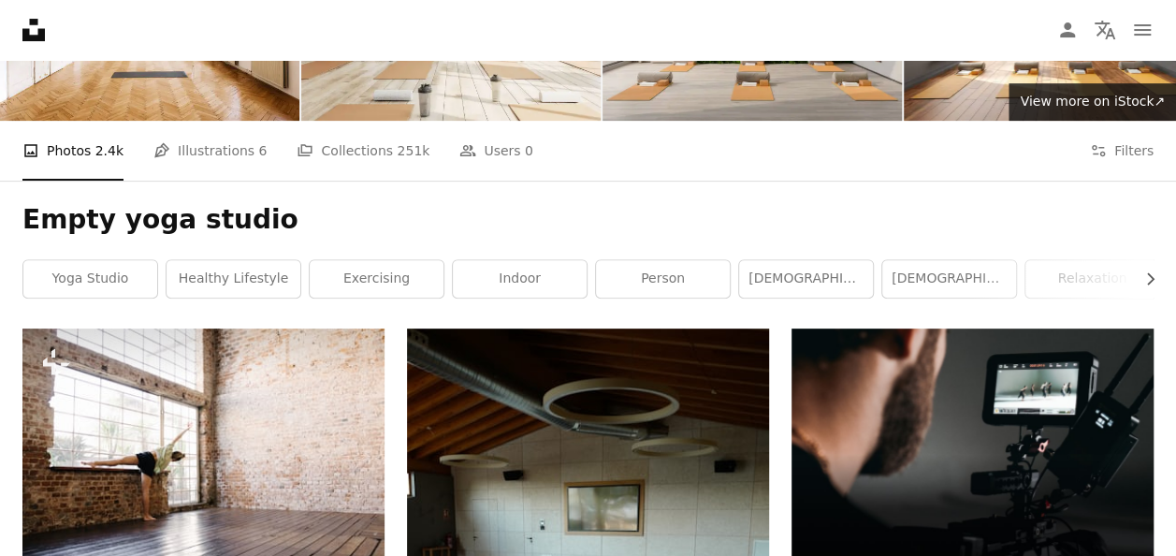
click at [825, 86] on img at bounding box center [752, 20] width 299 height 199
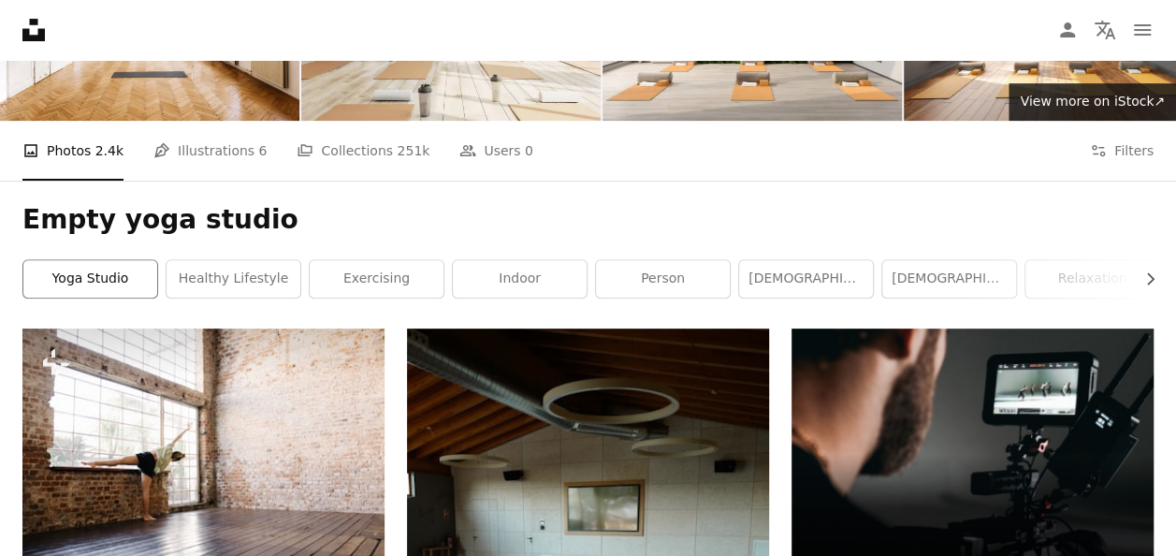
click at [103, 286] on link "yoga studio" at bounding box center [90, 278] width 134 height 37
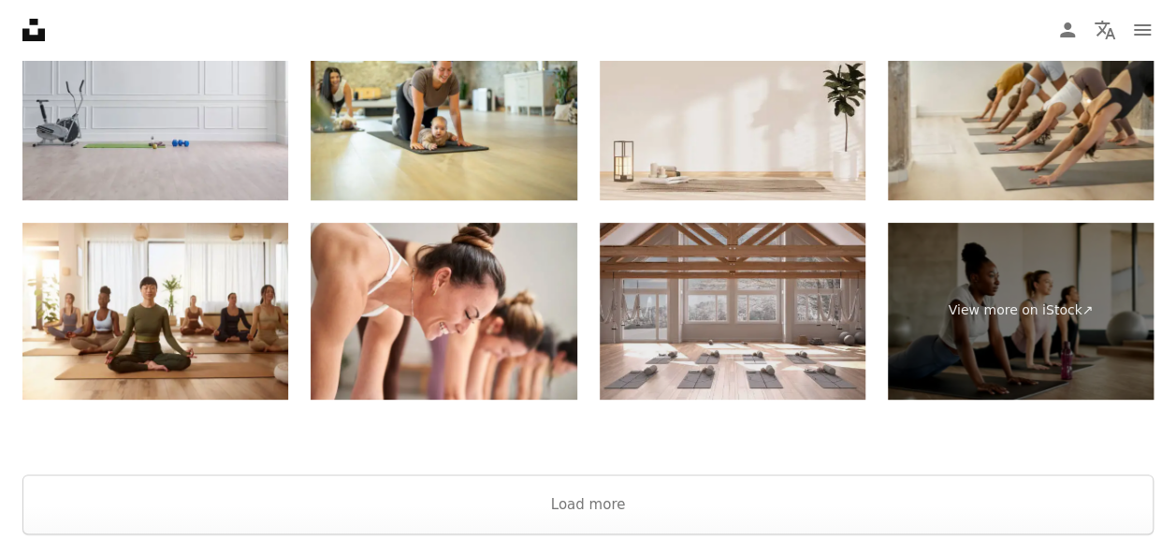
scroll to position [3748, 0]
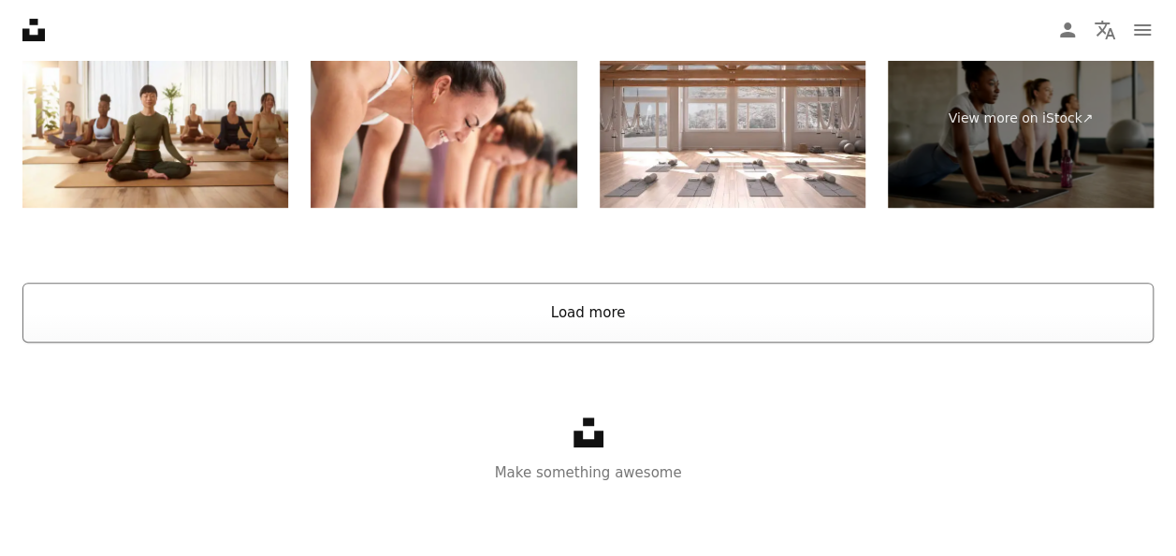
click at [604, 321] on button "Load more" at bounding box center [587, 313] width 1131 height 60
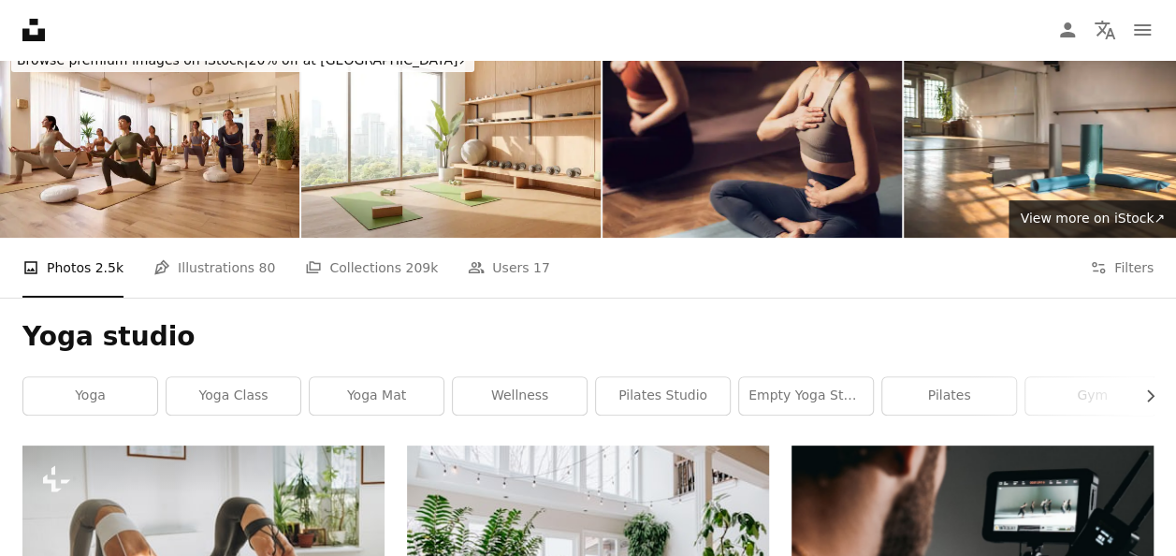
scroll to position [0, 0]
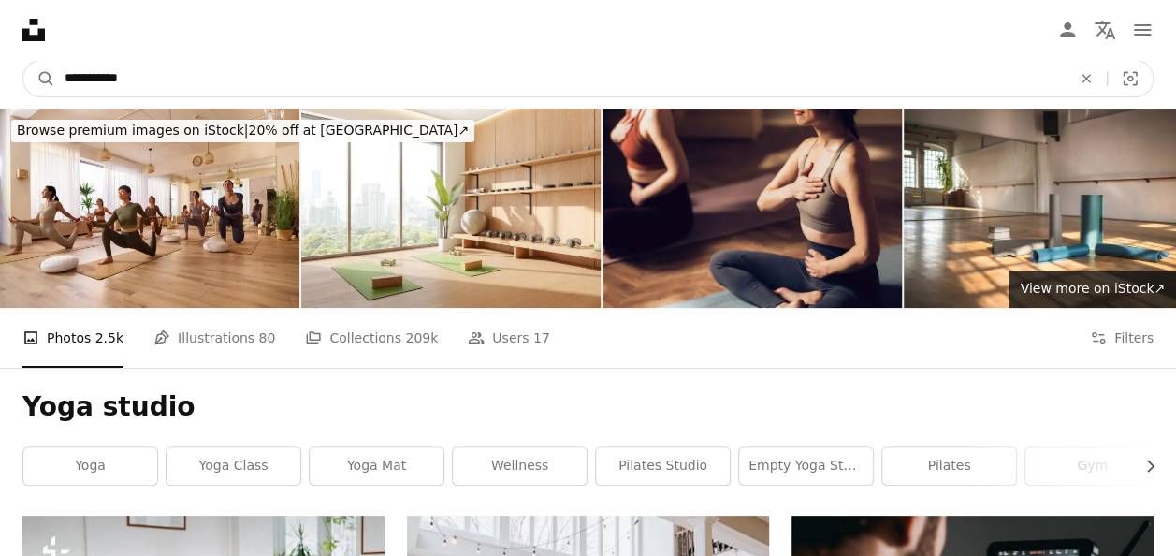
drag, startPoint x: 153, startPoint y: 75, endPoint x: -4, endPoint y: 81, distance: 156.4
type input "**********"
click button "A magnifying glass" at bounding box center [39, 79] width 32 height 36
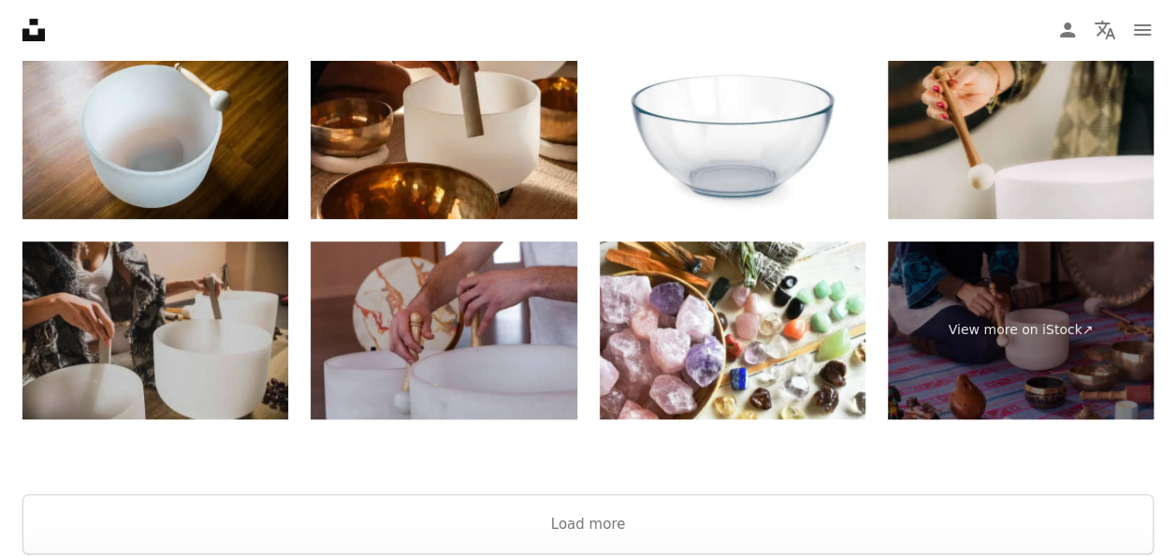
scroll to position [3931, 0]
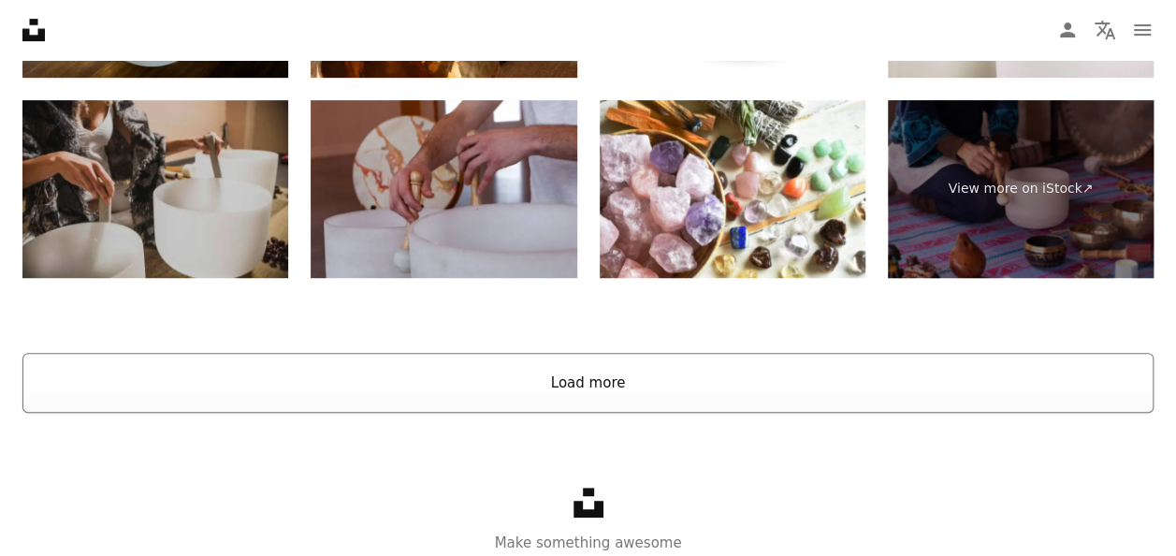
click at [570, 376] on button "Load more" at bounding box center [587, 383] width 1131 height 60
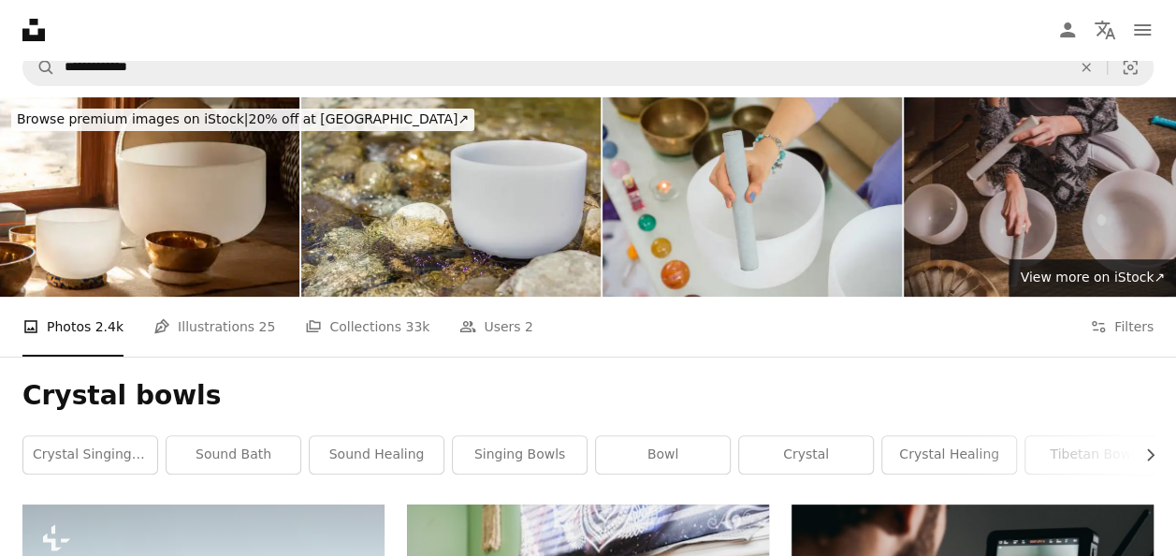
scroll to position [0, 0]
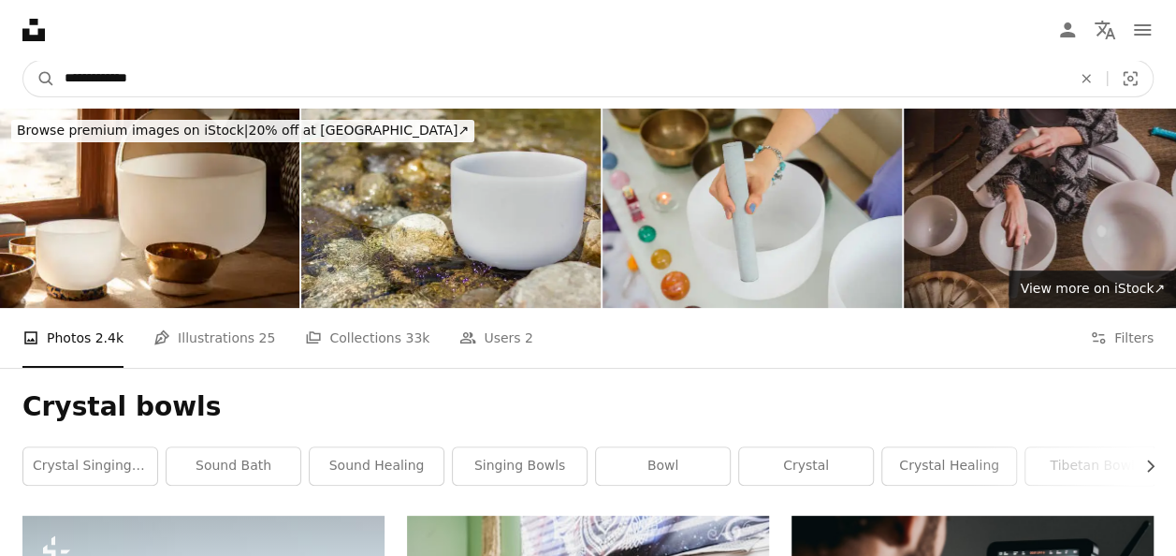
click at [225, 80] on input "**********" at bounding box center [560, 79] width 1011 height 36
type input "**********"
click button "A magnifying glass" at bounding box center [39, 79] width 32 height 36
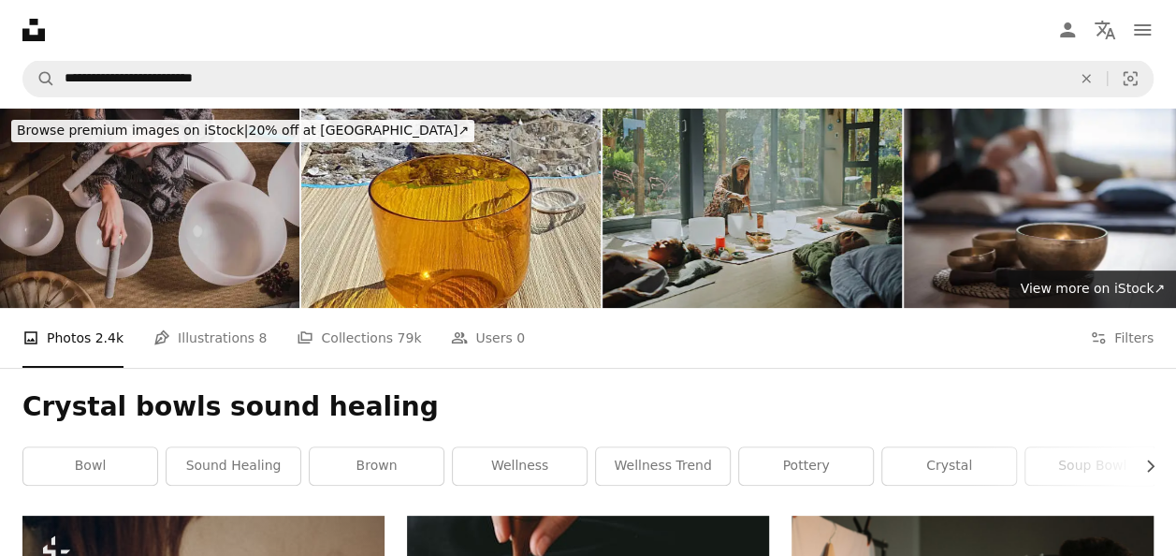
click at [801, 193] on img at bounding box center [752, 208] width 299 height 199
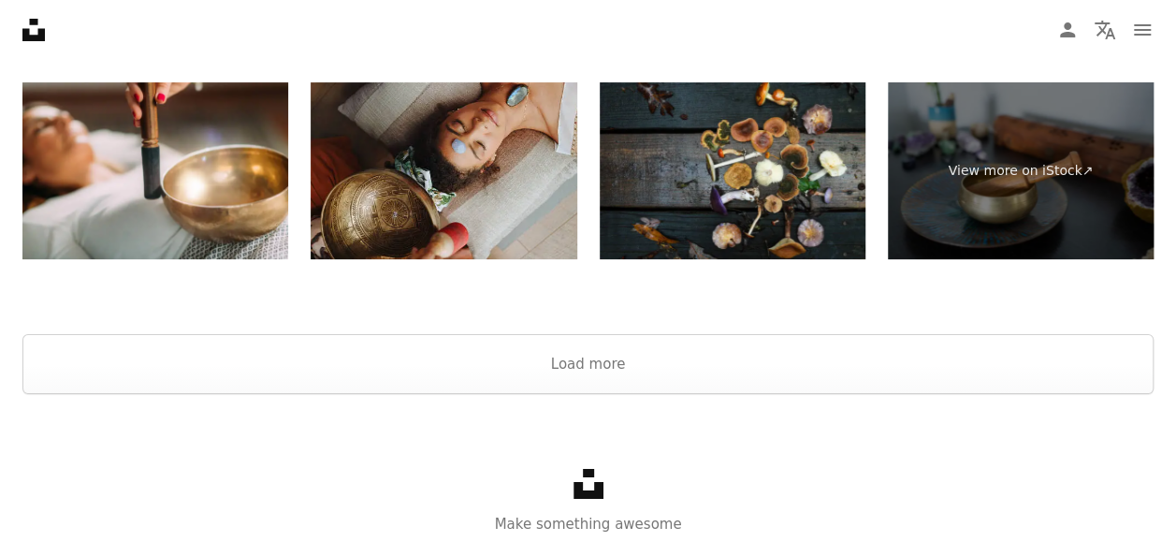
scroll to position [2995, 0]
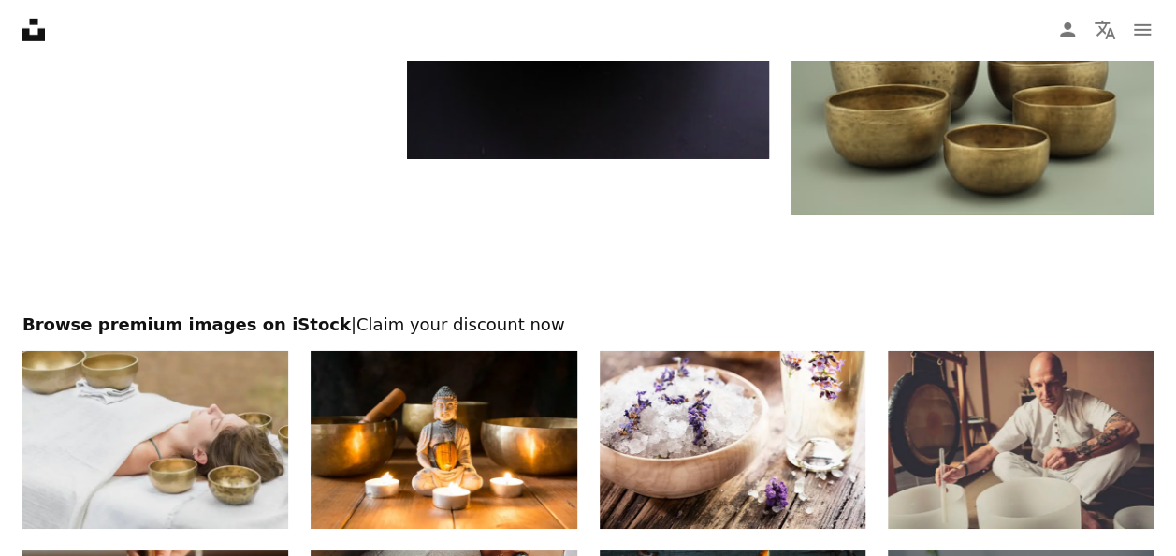
click at [178, 436] on img at bounding box center [155, 440] width 266 height 178
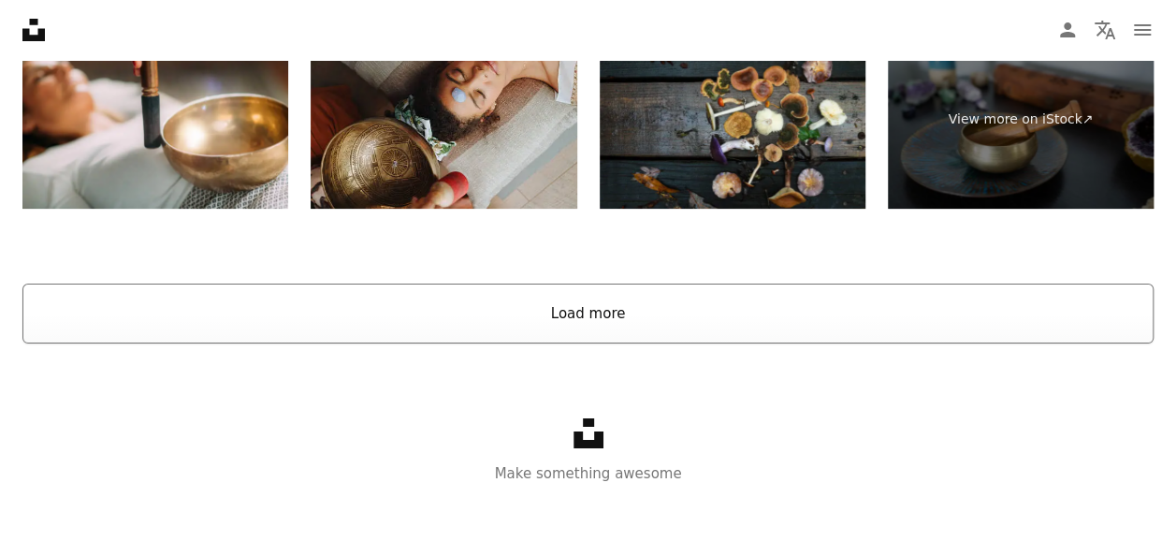
click at [602, 314] on button "Load more" at bounding box center [587, 314] width 1131 height 60
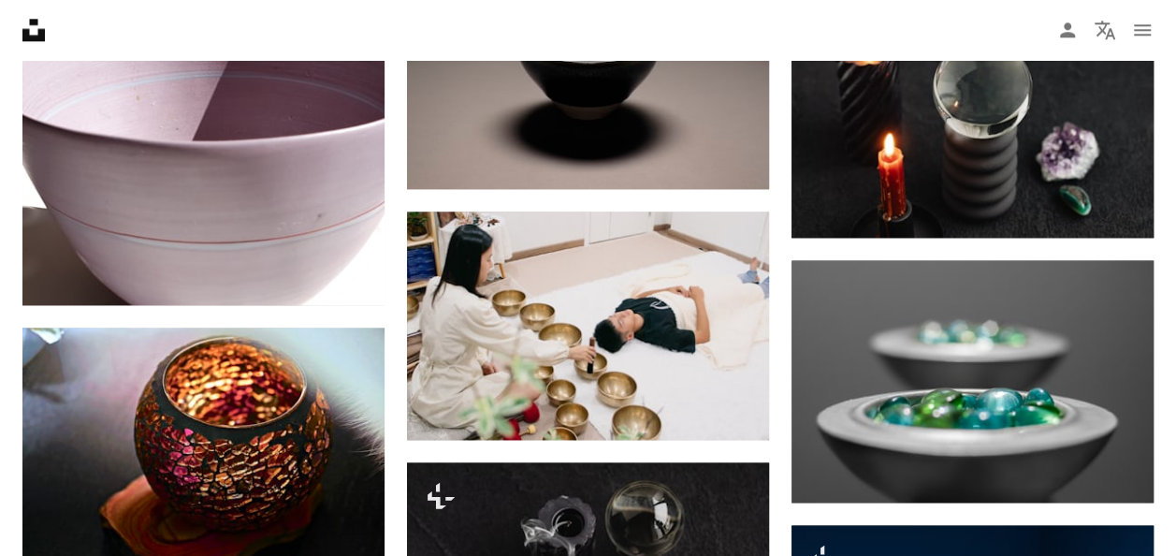
scroll to position [4518, 0]
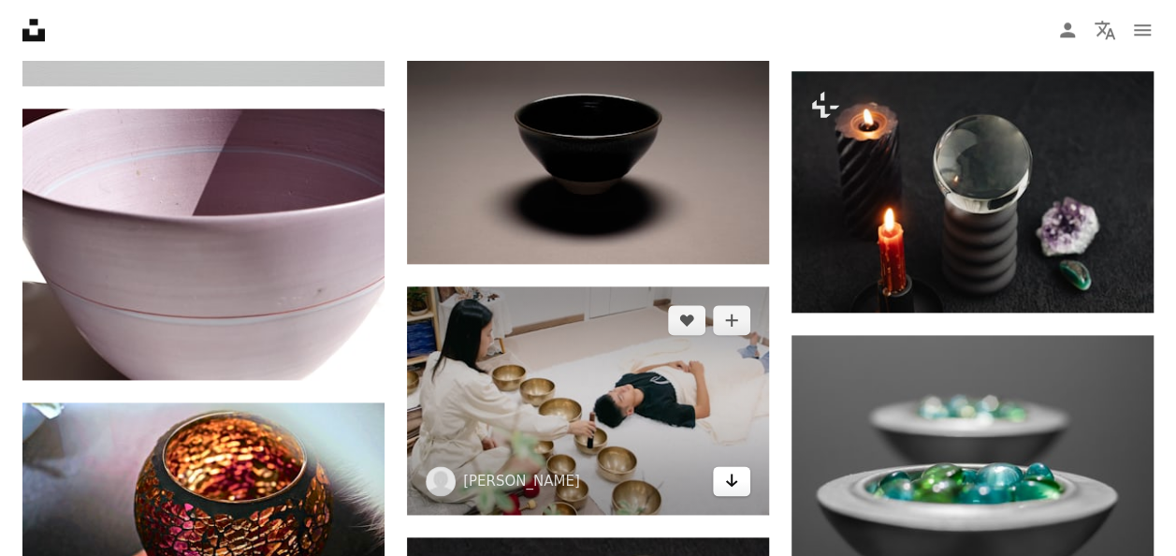
click at [732, 489] on icon "Arrow pointing down" at bounding box center [731, 480] width 15 height 22
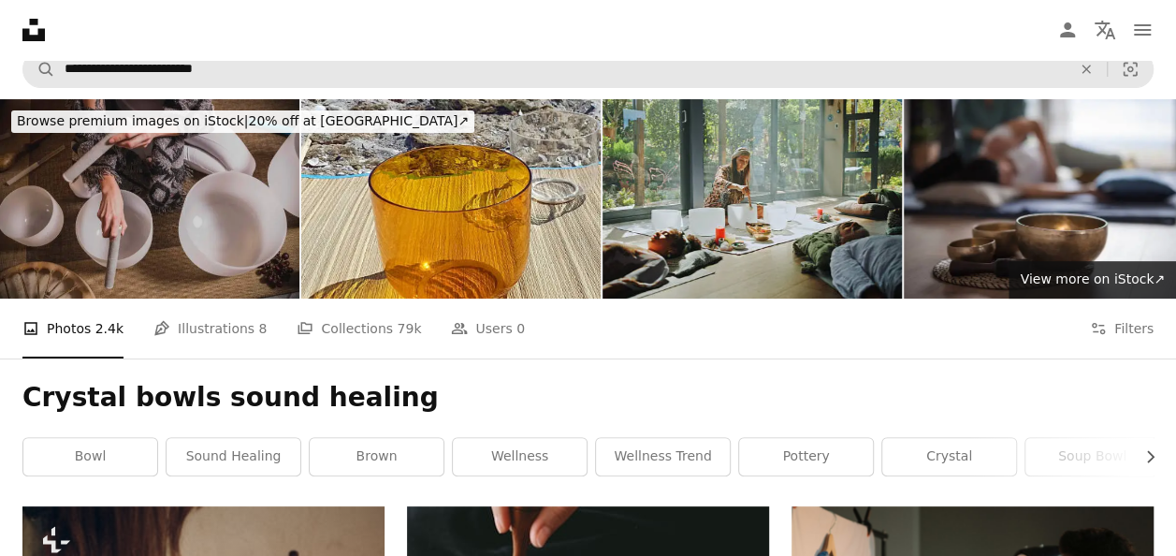
scroll to position [0, 0]
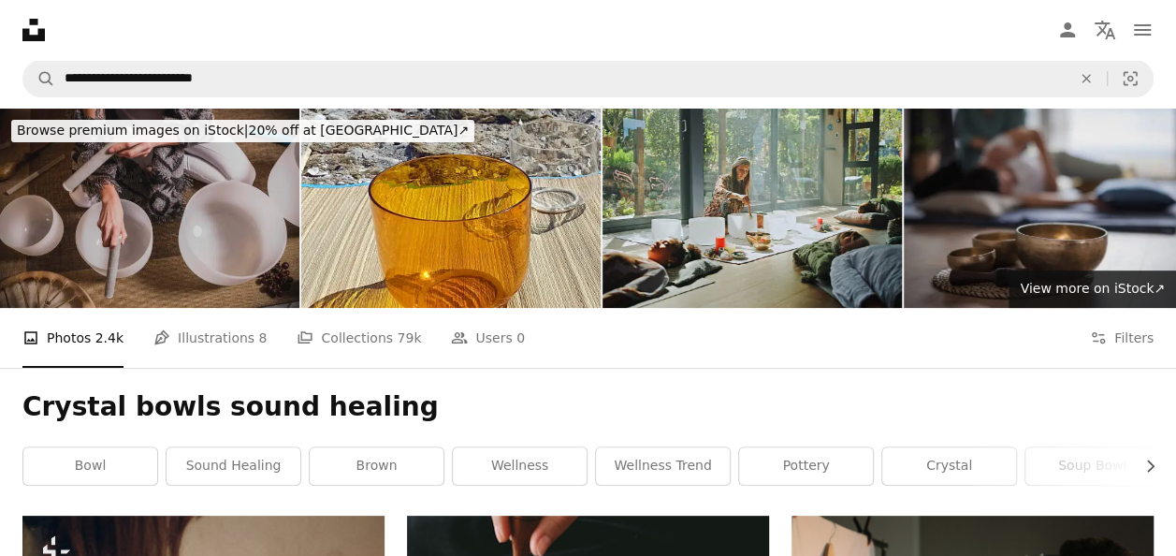
click at [1076, 204] on img at bounding box center [1053, 208] width 299 height 199
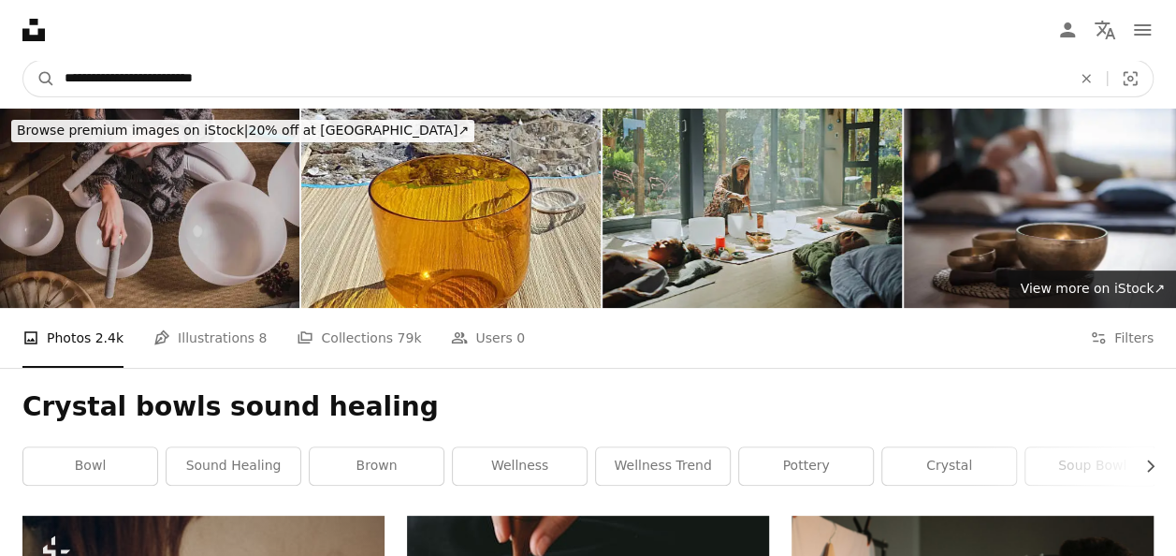
click at [267, 75] on input "**********" at bounding box center [560, 79] width 1011 height 36
type input "*"
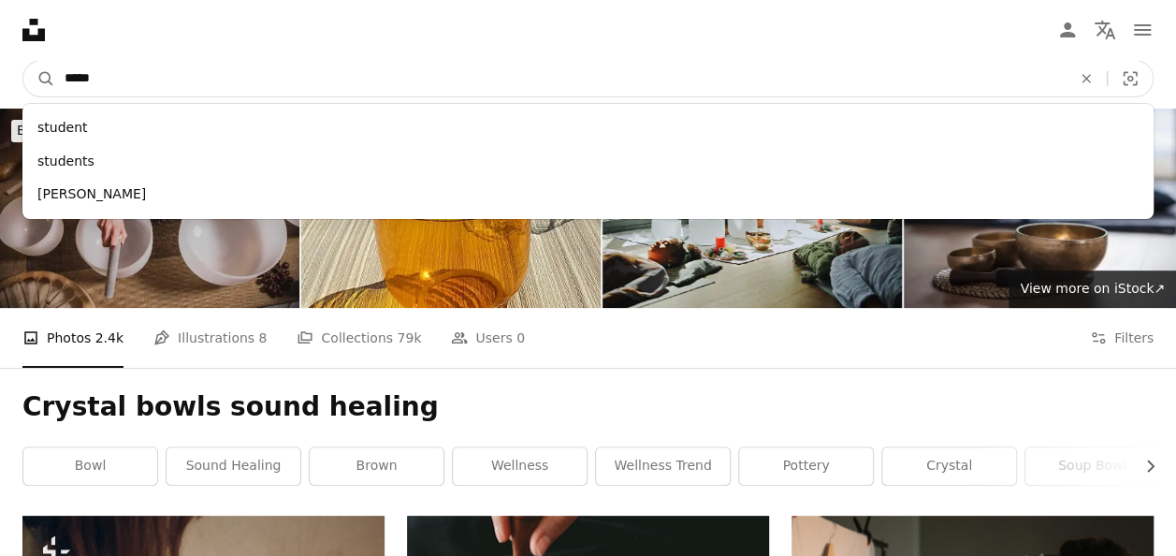
type input "******"
click button "A magnifying glass" at bounding box center [39, 79] width 32 height 36
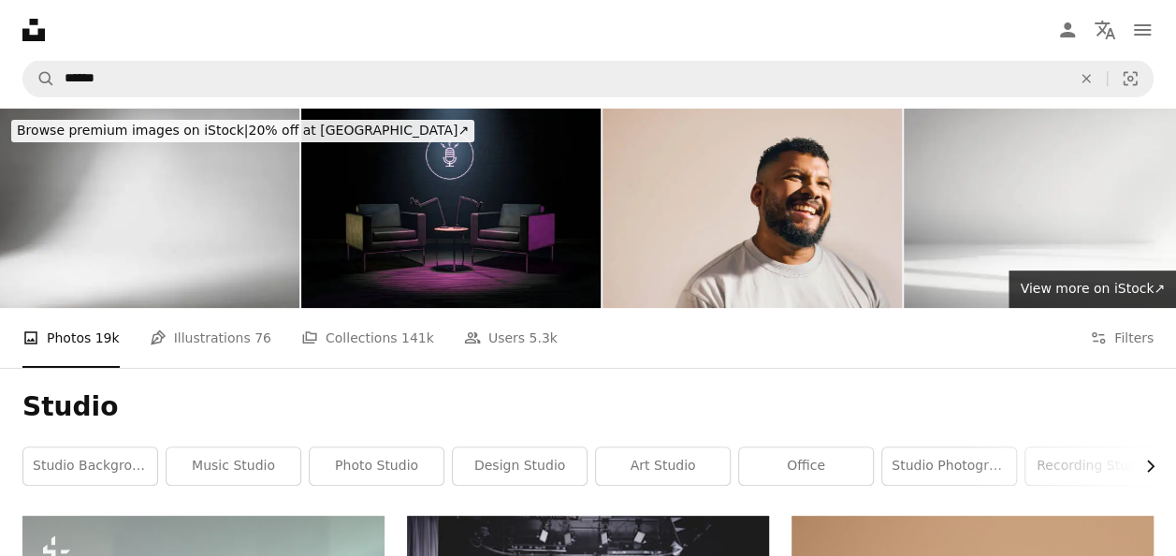
click at [1152, 462] on icon "Chevron right" at bounding box center [1150, 466] width 19 height 19
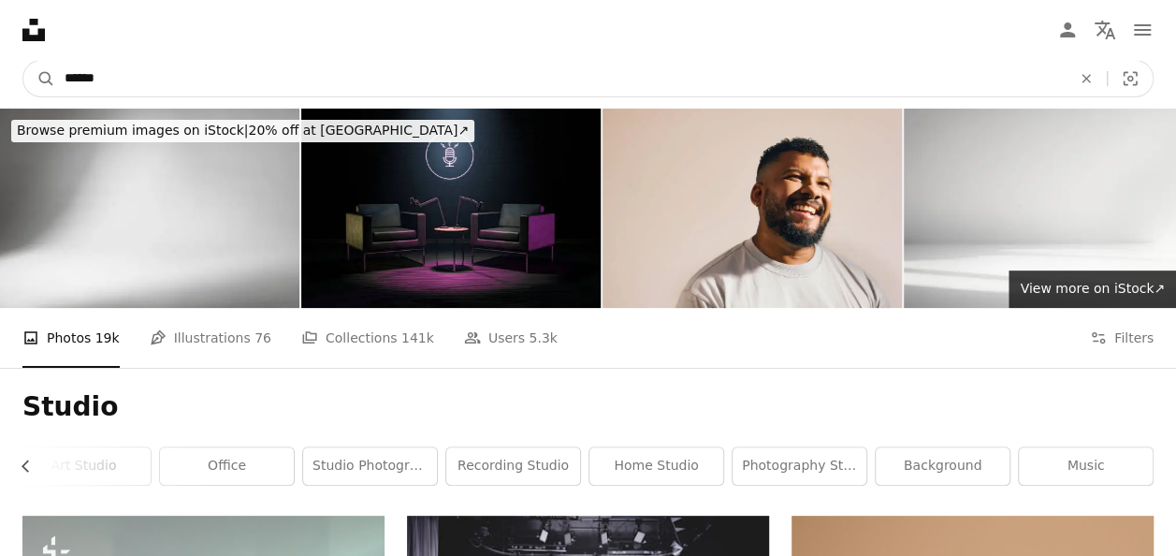
drag, startPoint x: 146, startPoint y: 82, endPoint x: -4, endPoint y: 101, distance: 150.9
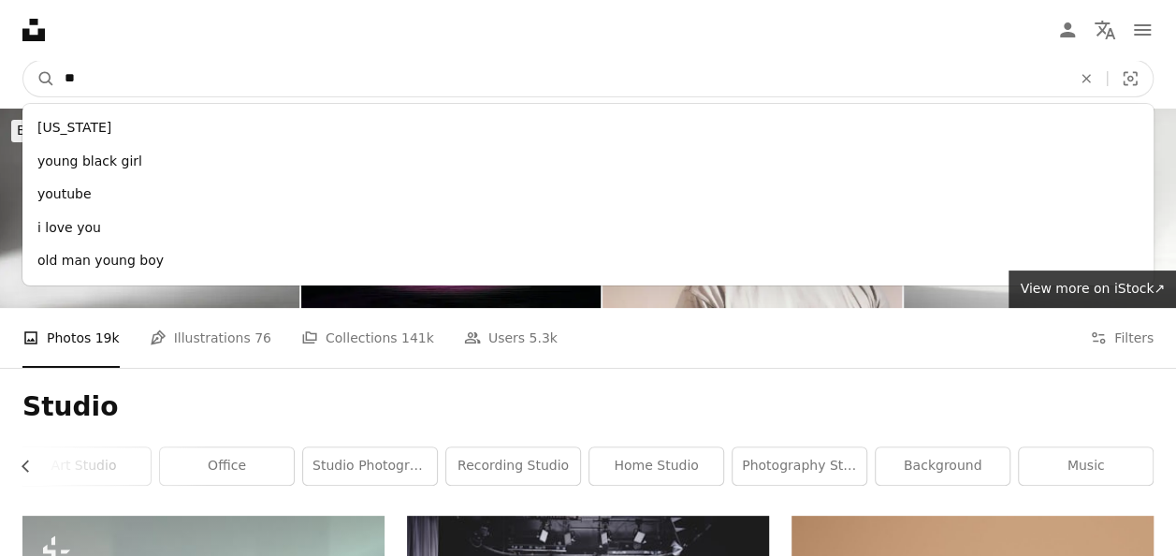
type input "*"
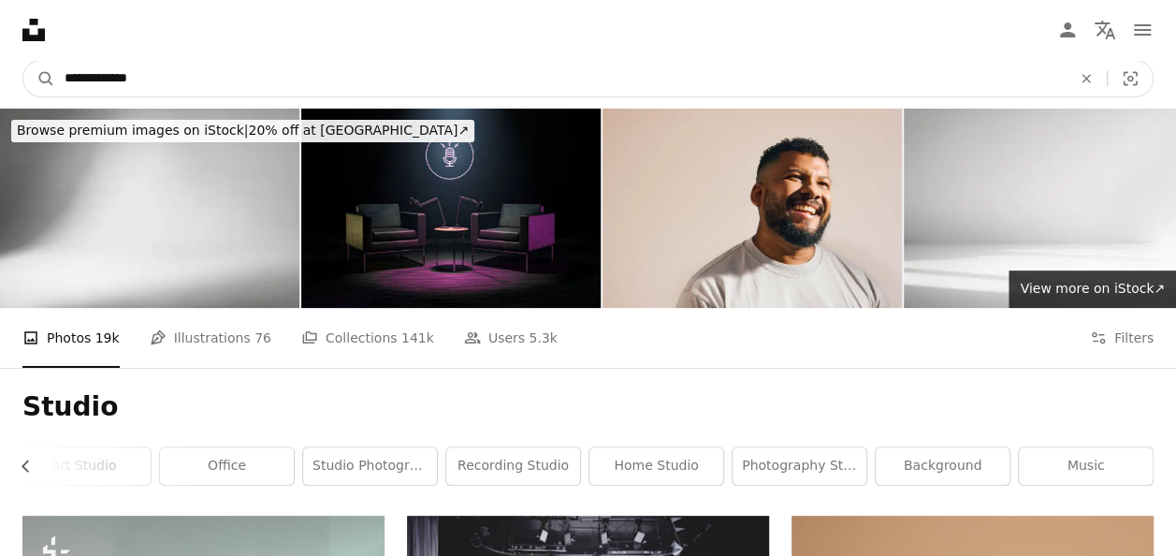
type input "**********"
click button "A magnifying glass" at bounding box center [39, 79] width 32 height 36
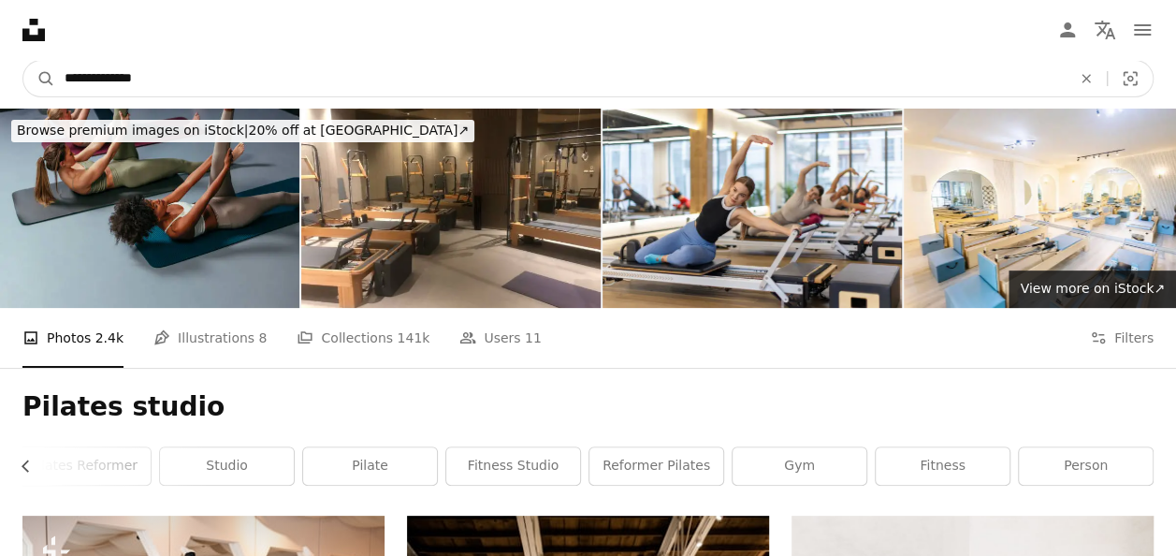
drag, startPoint x: 178, startPoint y: 78, endPoint x: -4, endPoint y: 78, distance: 181.6
type input "**********"
click button "A magnifying glass" at bounding box center [39, 79] width 32 height 36
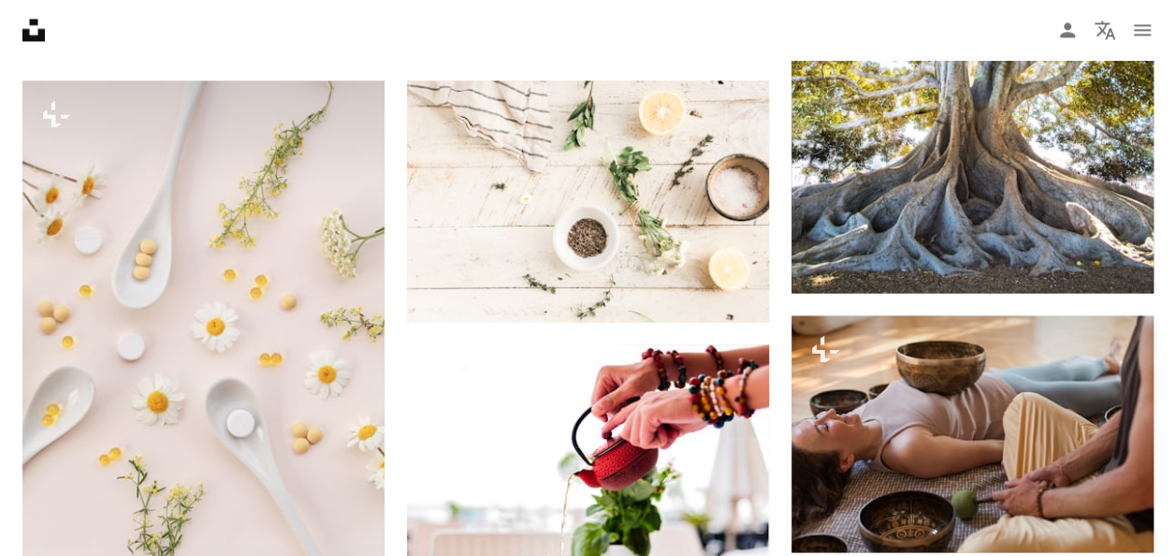
scroll to position [1310, 0]
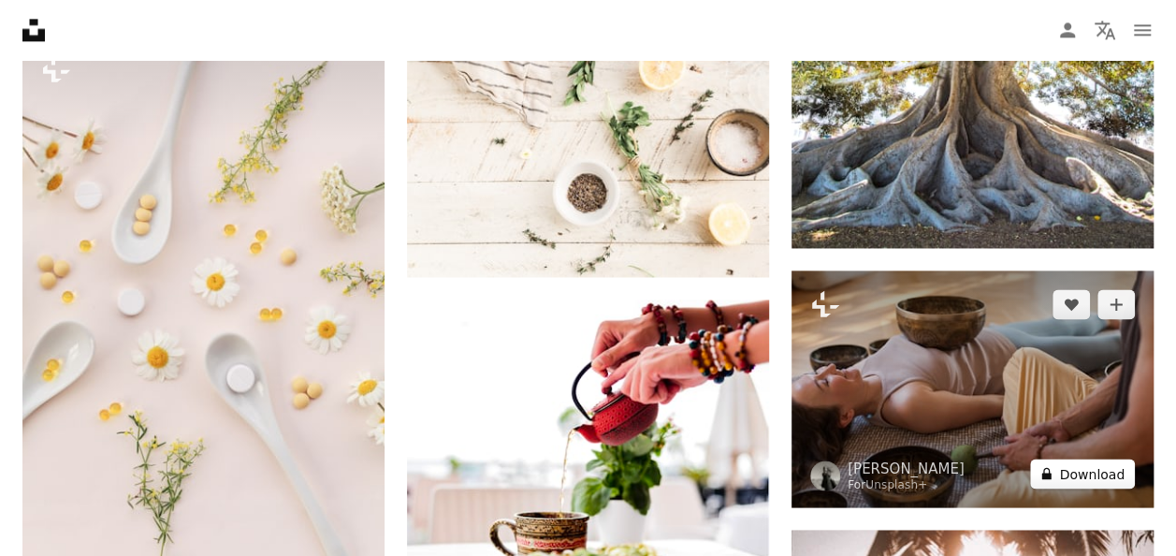
click at [1101, 474] on button "A lock Download" at bounding box center [1082, 474] width 105 height 30
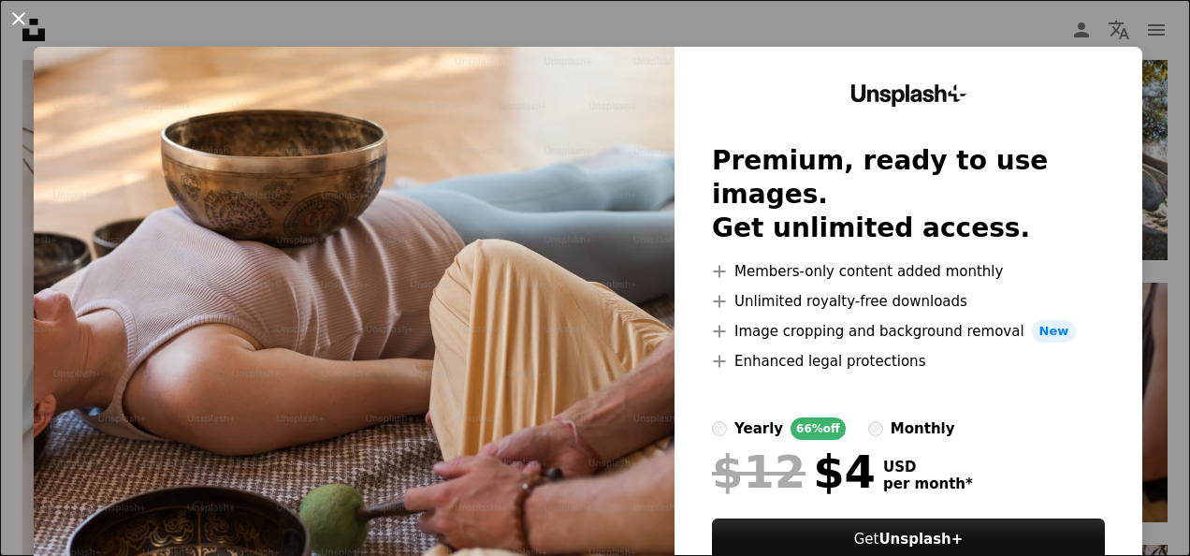
click at [25, 13] on button "An X shape" at bounding box center [18, 18] width 22 height 22
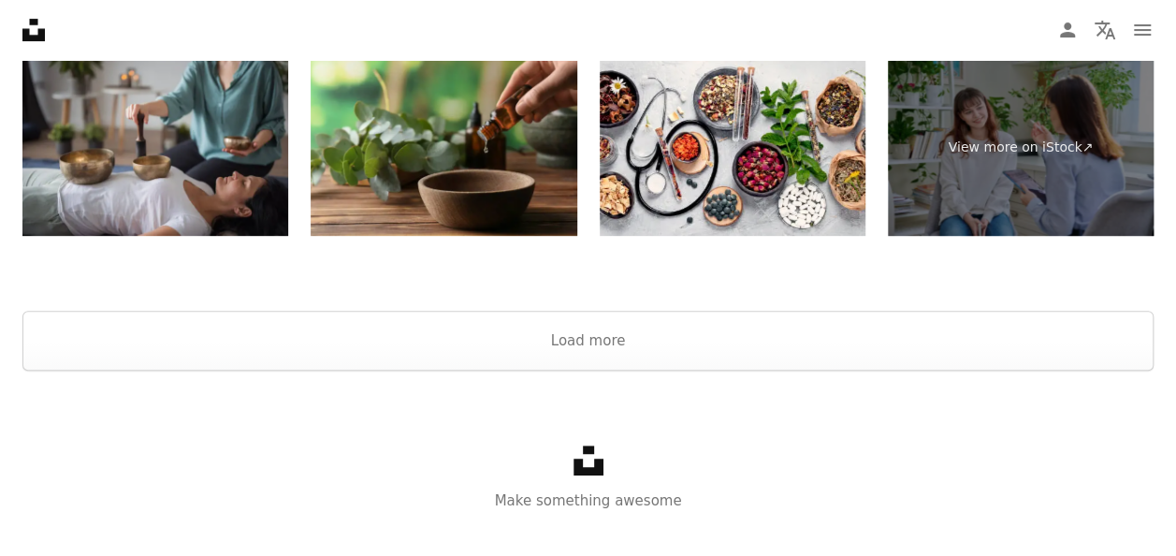
scroll to position [3923, 0]
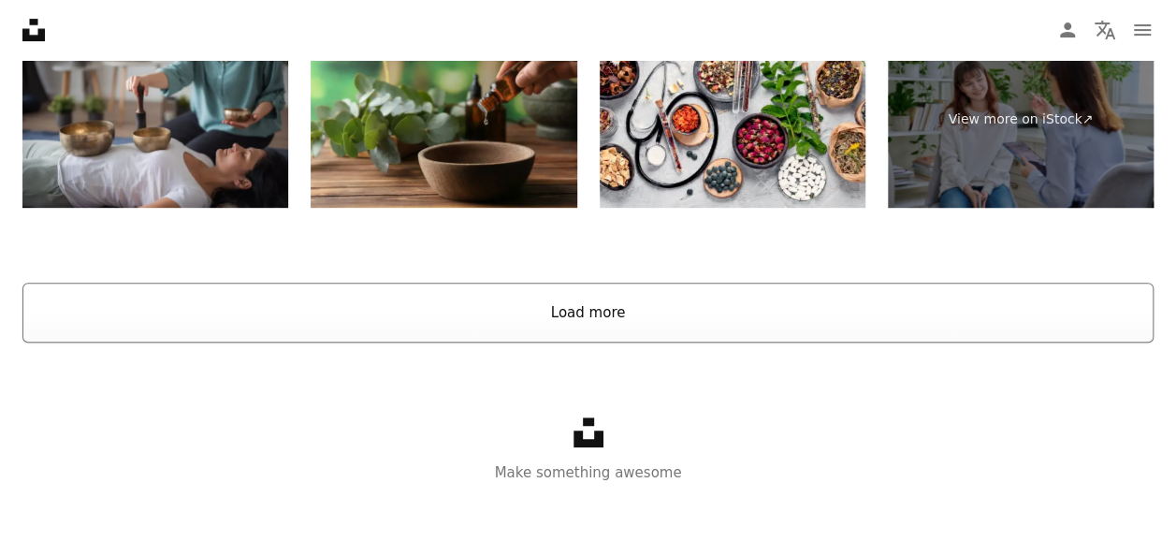
click at [494, 316] on button "Load more" at bounding box center [587, 313] width 1131 height 60
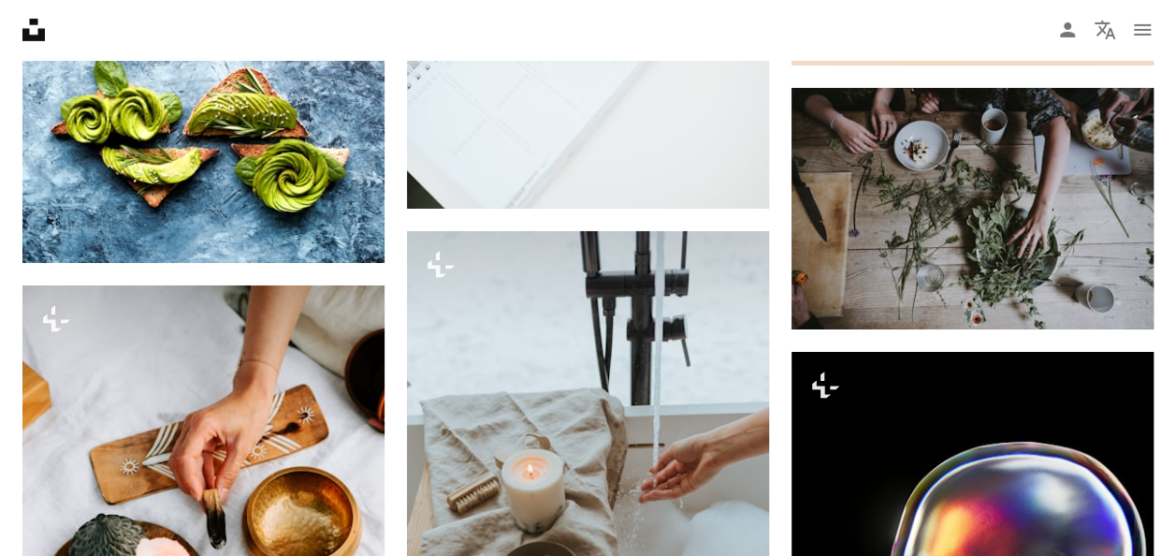
scroll to position [14005, 0]
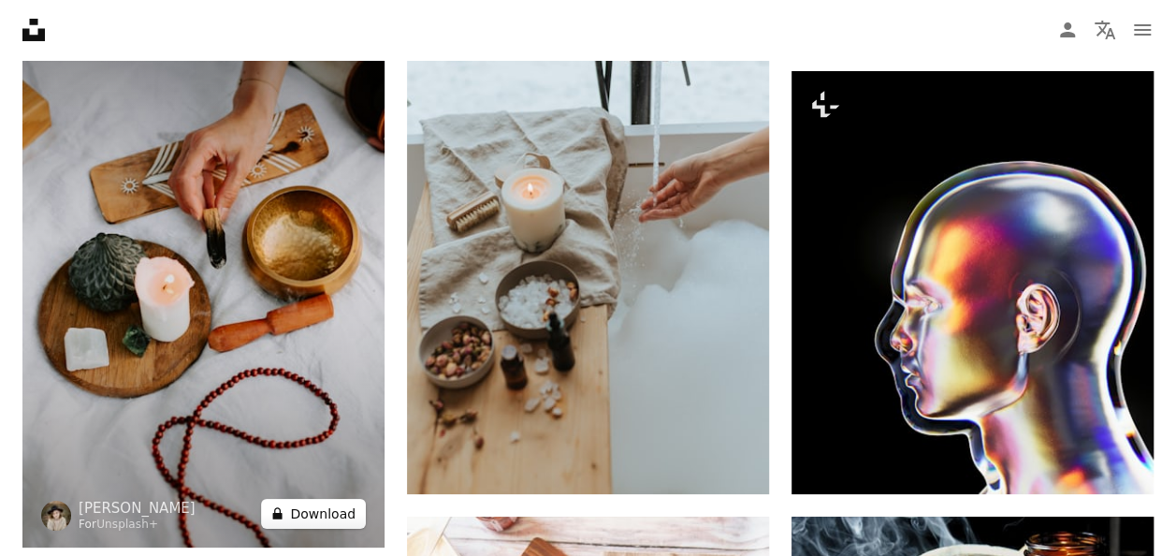
click at [324, 499] on button "A lock Download" at bounding box center [313, 514] width 105 height 30
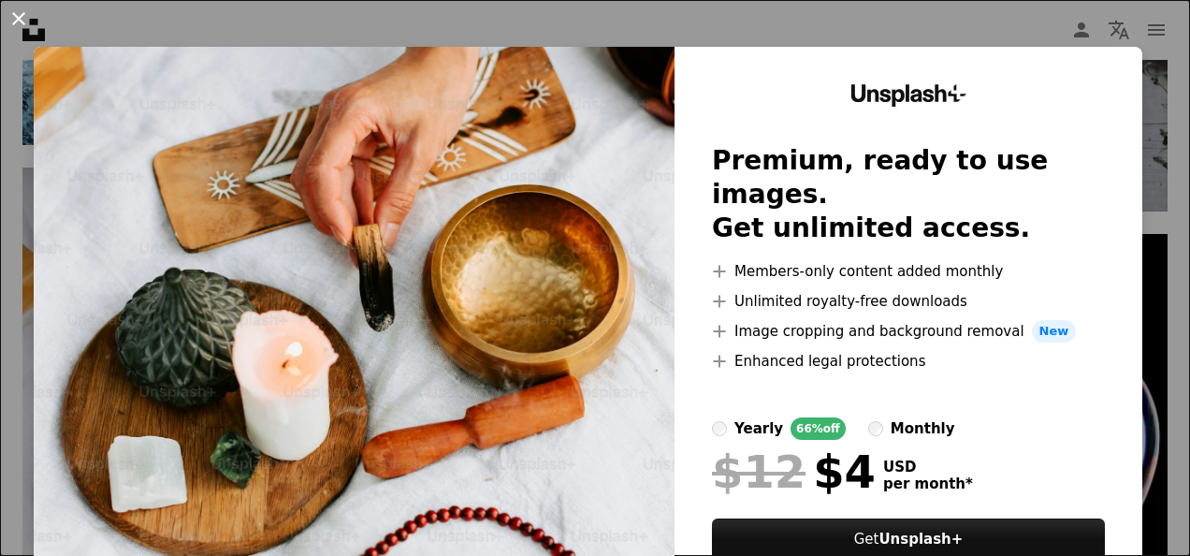
click at [24, 21] on button "An X shape" at bounding box center [18, 18] width 22 height 22
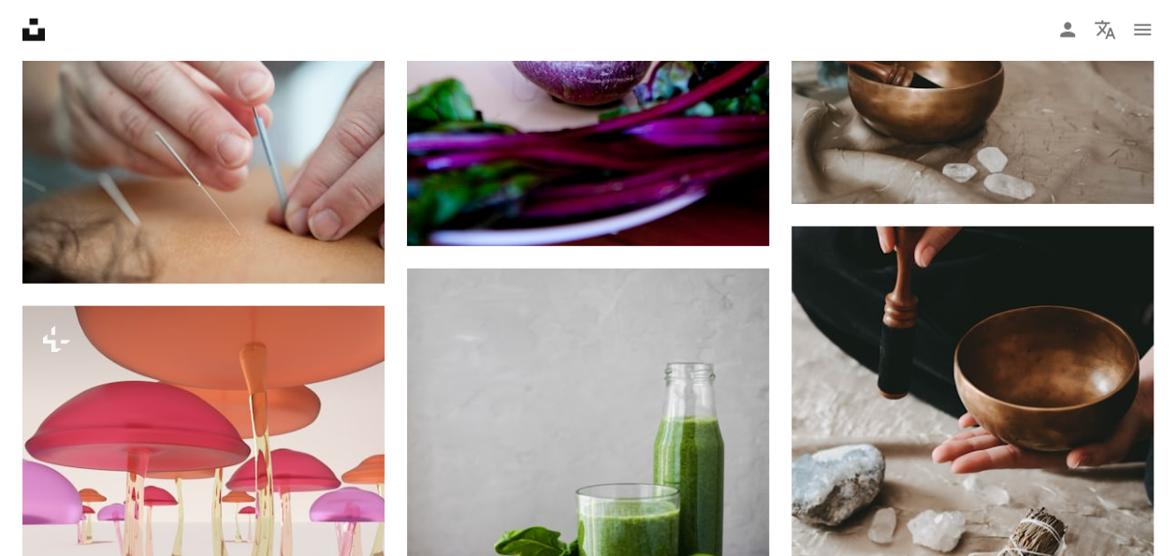
scroll to position [16532, 0]
